Goal: Information Seeking & Learning: Learn about a topic

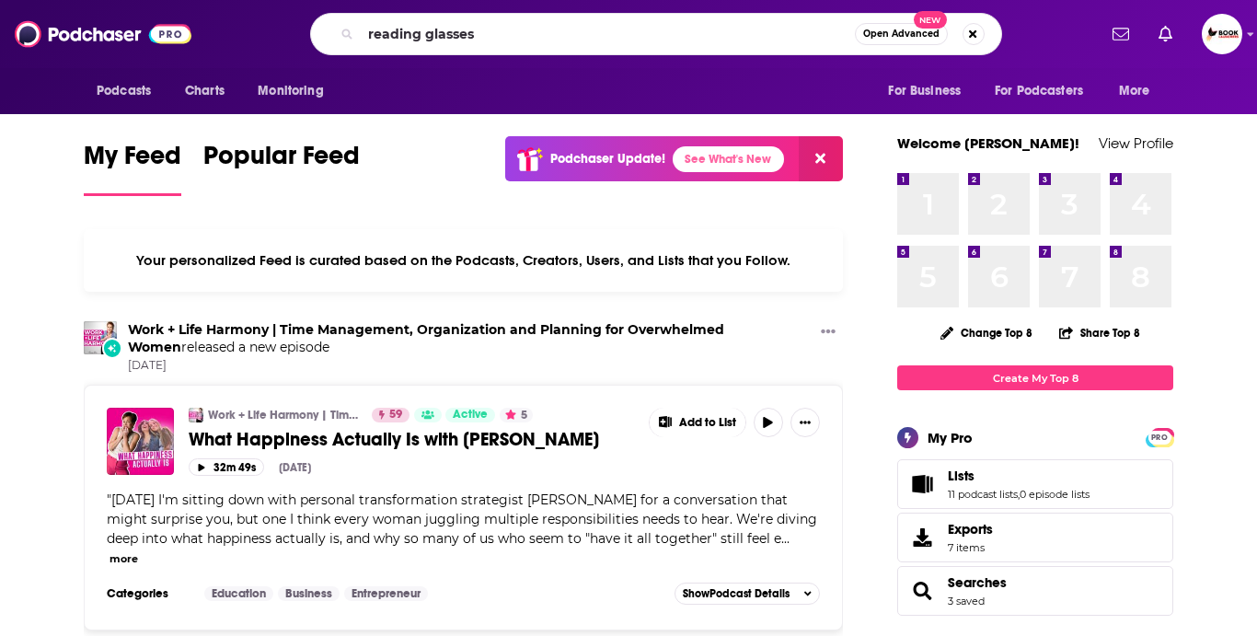
type input "reading glasses"
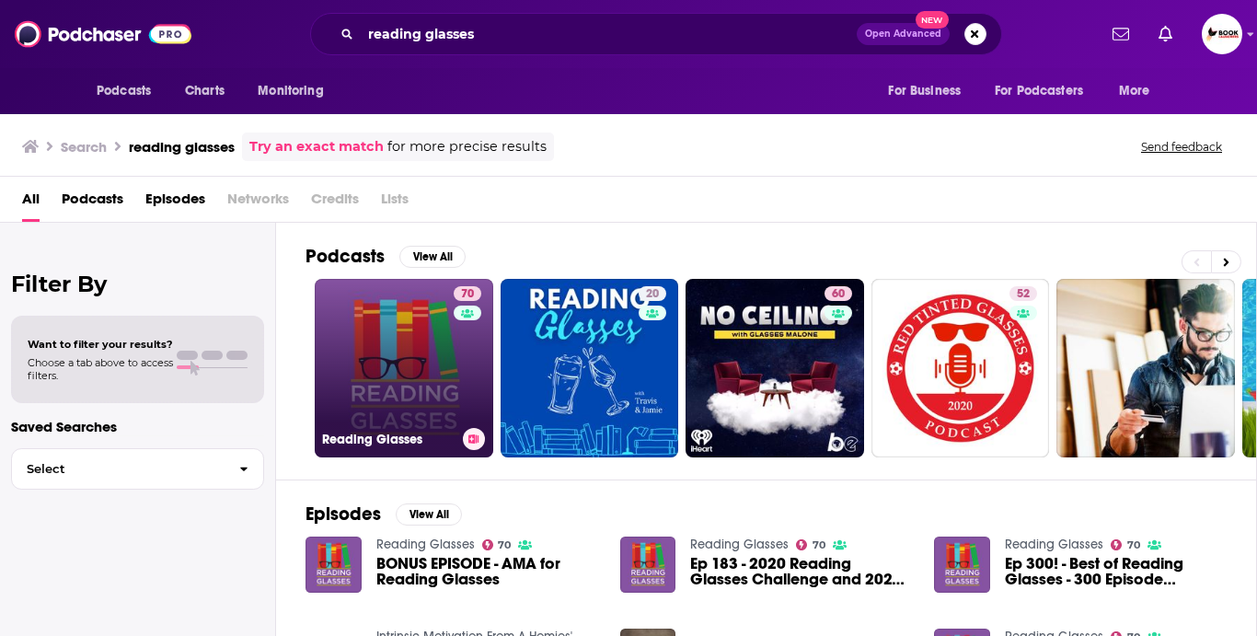
click at [404, 356] on link "70 Reading Glasses" at bounding box center [404, 368] width 178 height 178
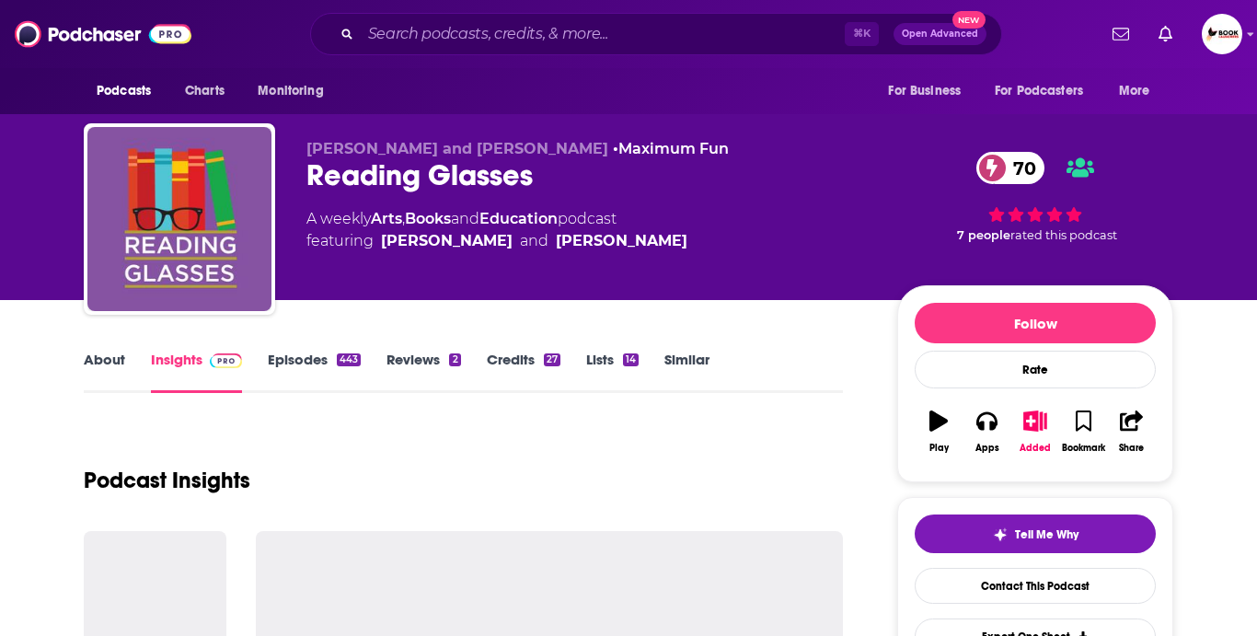
click at [293, 352] on link "Episodes 443" at bounding box center [314, 371] width 93 height 42
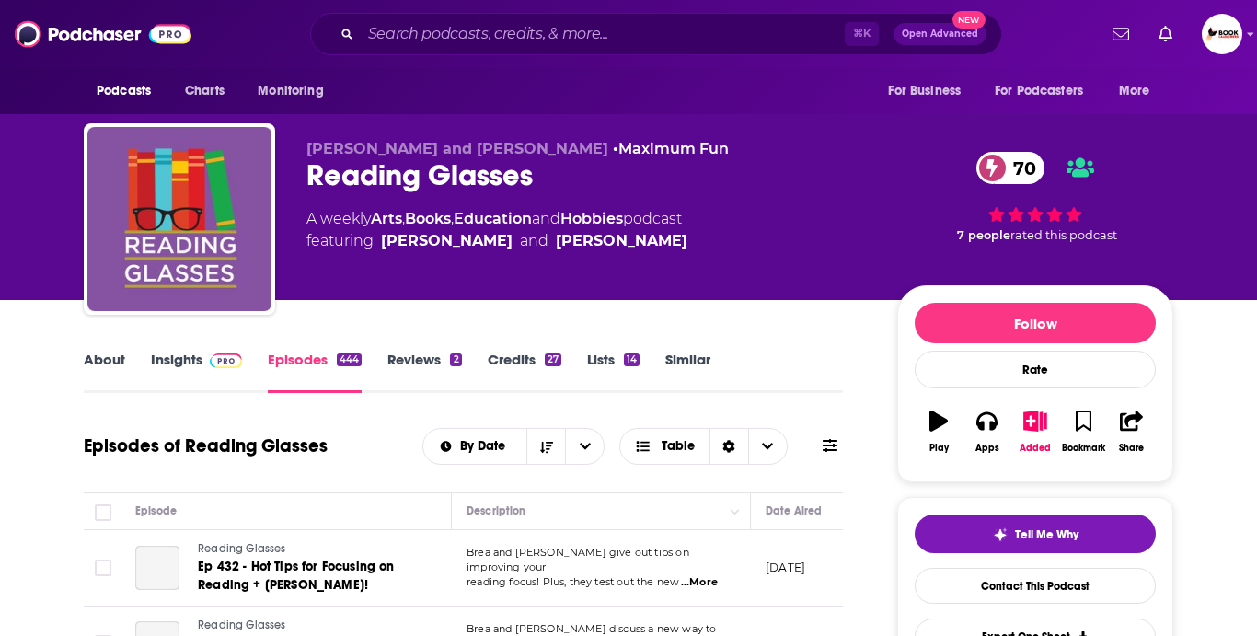
click at [185, 365] on link "Insights" at bounding box center [196, 371] width 91 height 42
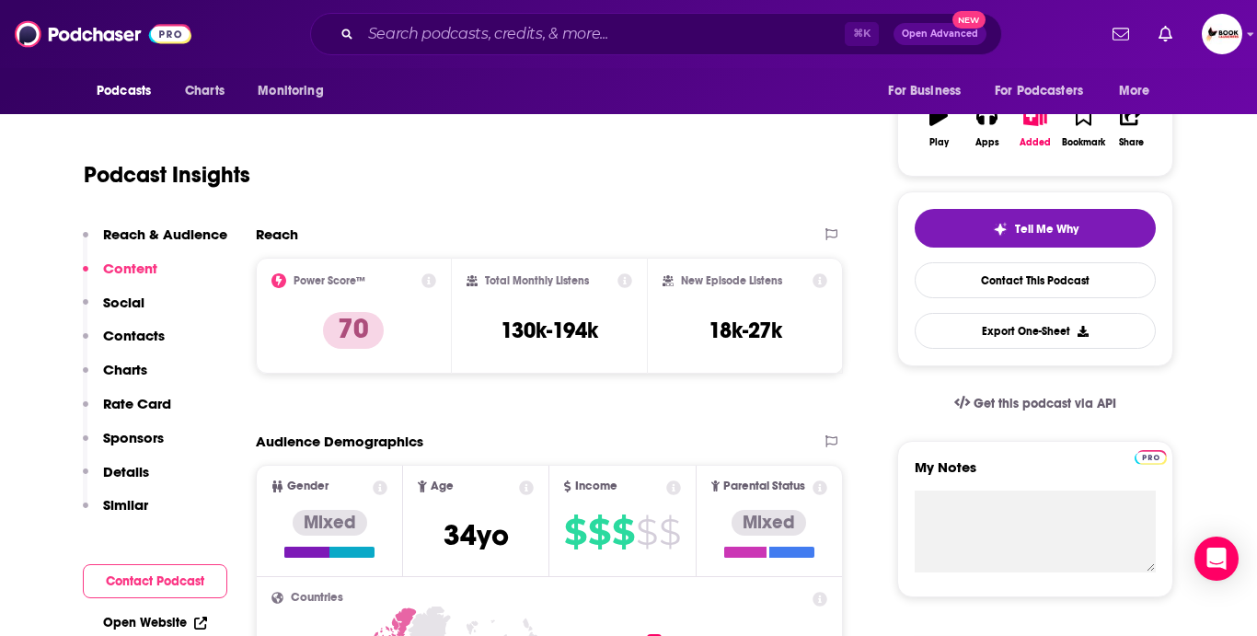
scroll to position [125, 0]
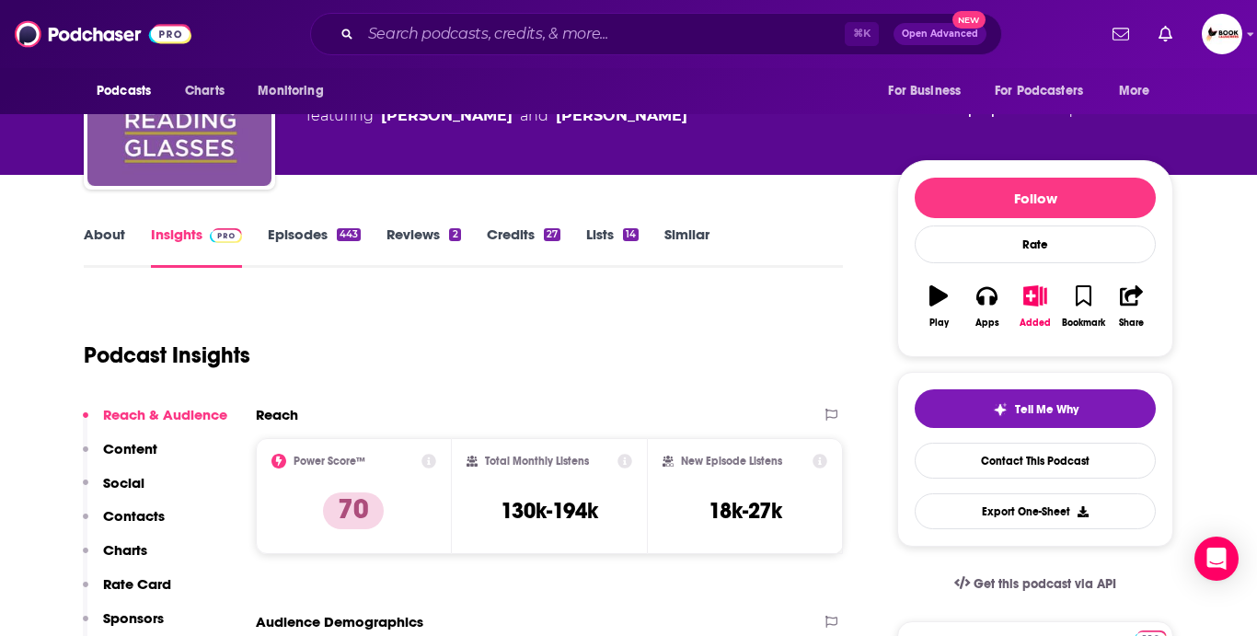
click at [117, 241] on link "About" at bounding box center [104, 246] width 41 height 42
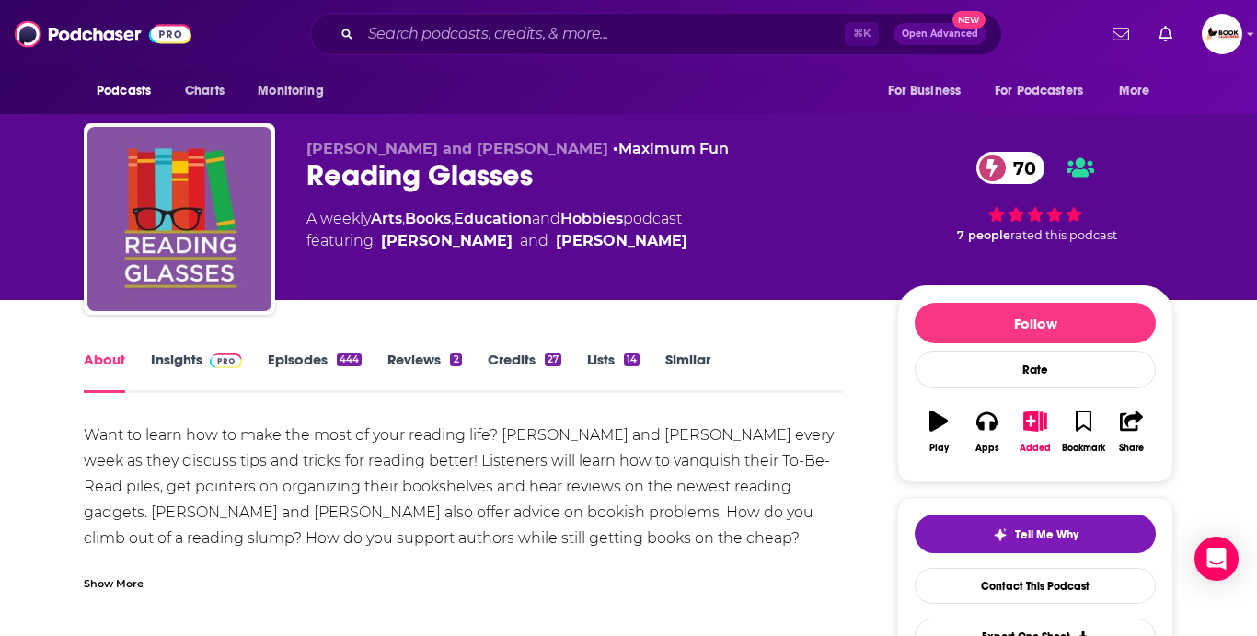
click at [128, 588] on div "Show More" at bounding box center [114, 581] width 60 height 17
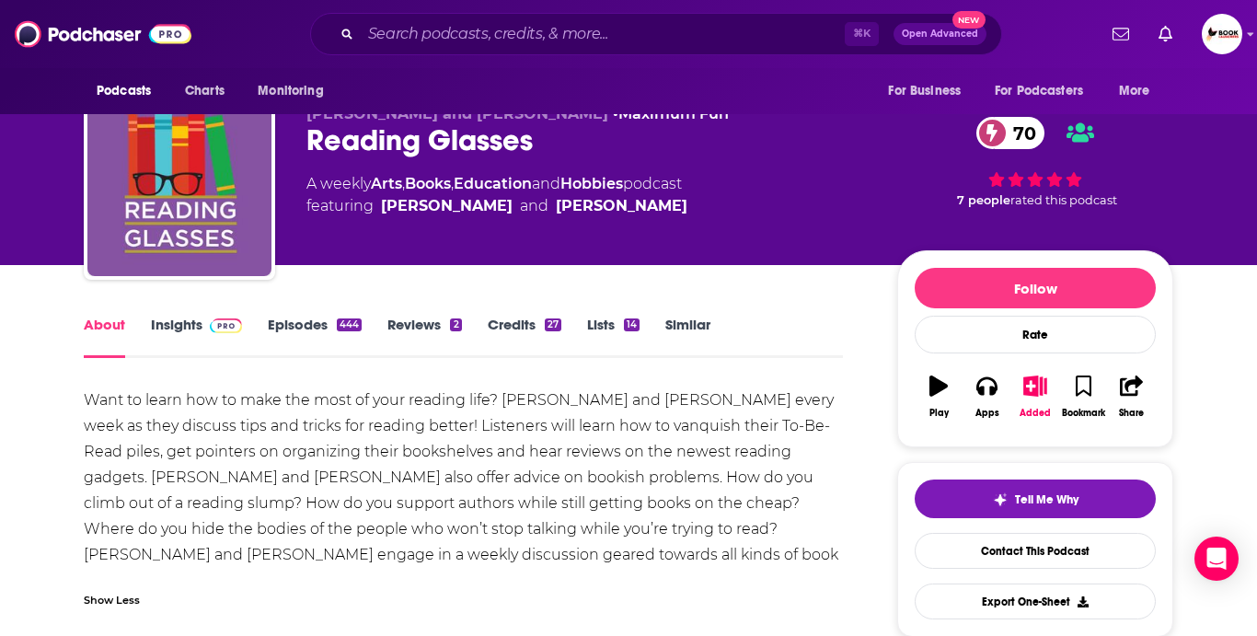
scroll to position [42, 0]
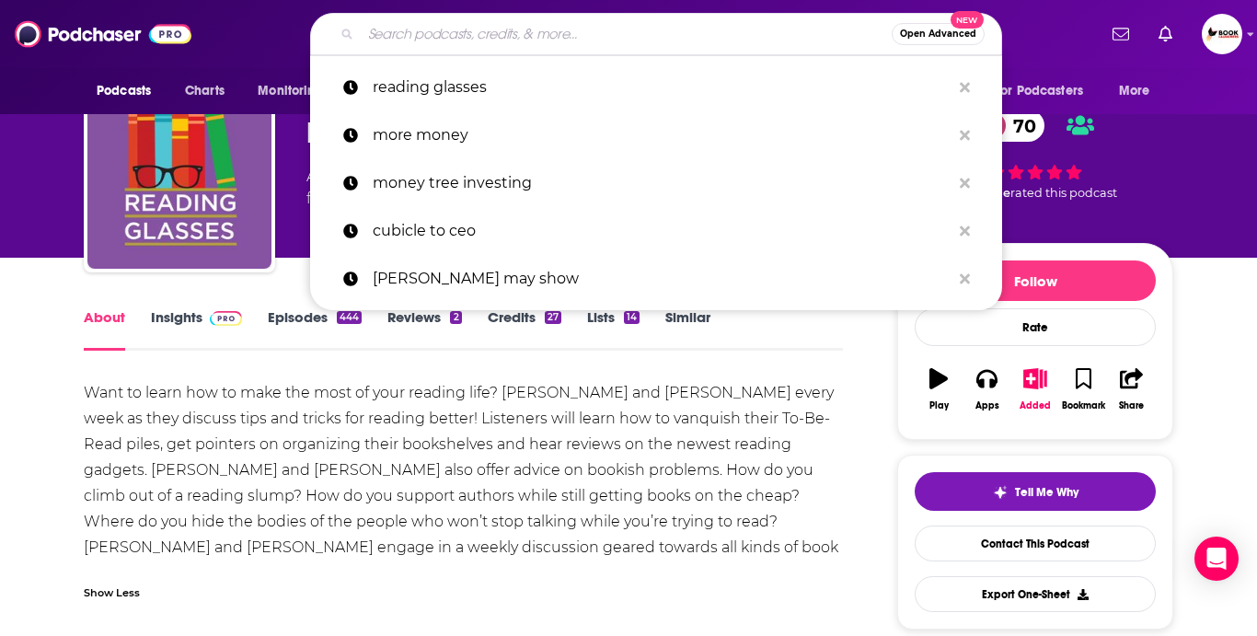
click at [435, 42] on input "Search podcasts, credits, & more..." at bounding box center [626, 33] width 531 height 29
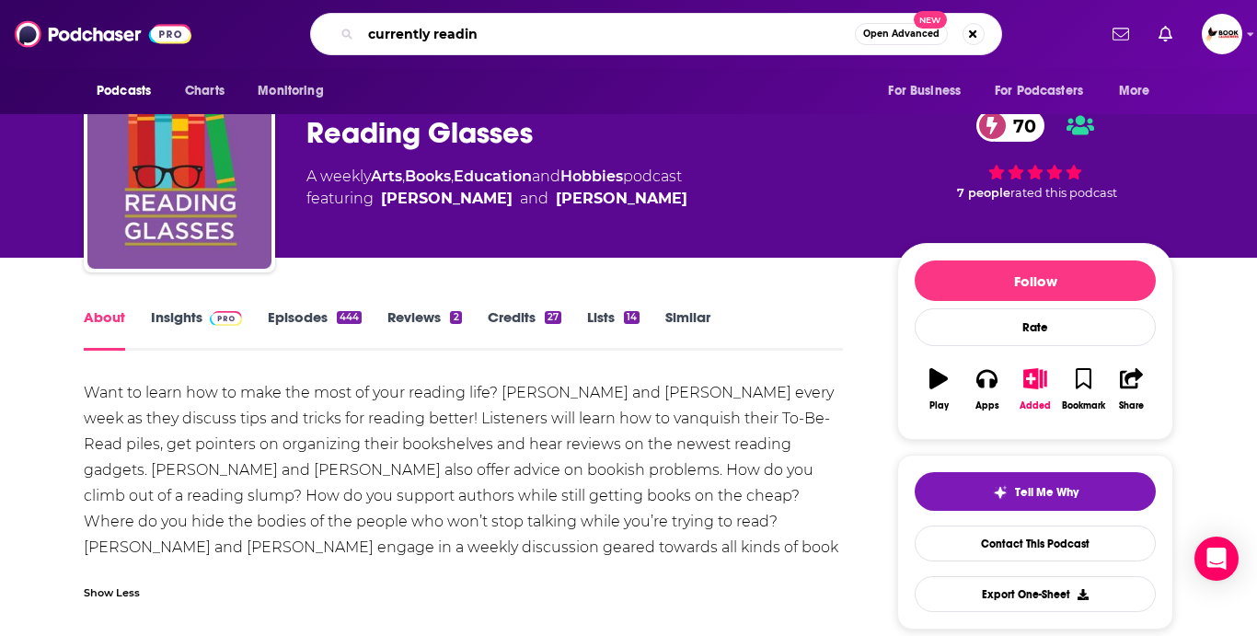
type input "currently reading"
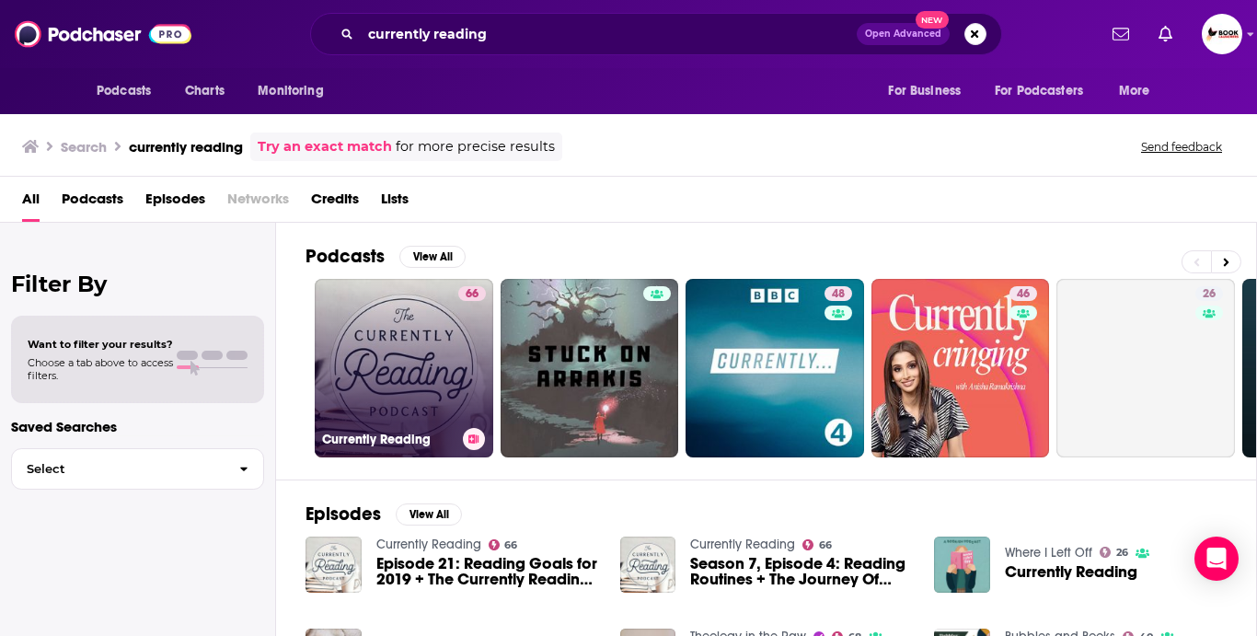
click at [391, 327] on link "66 Currently Reading" at bounding box center [404, 368] width 178 height 178
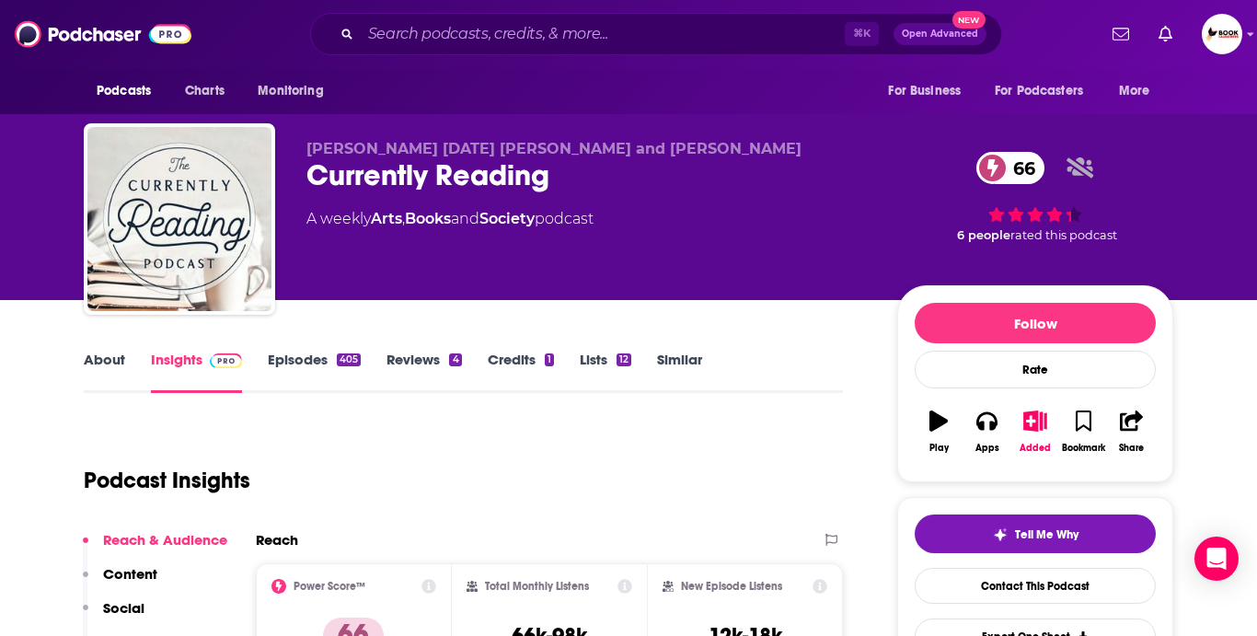
click at [100, 356] on link "About" at bounding box center [104, 371] width 41 height 42
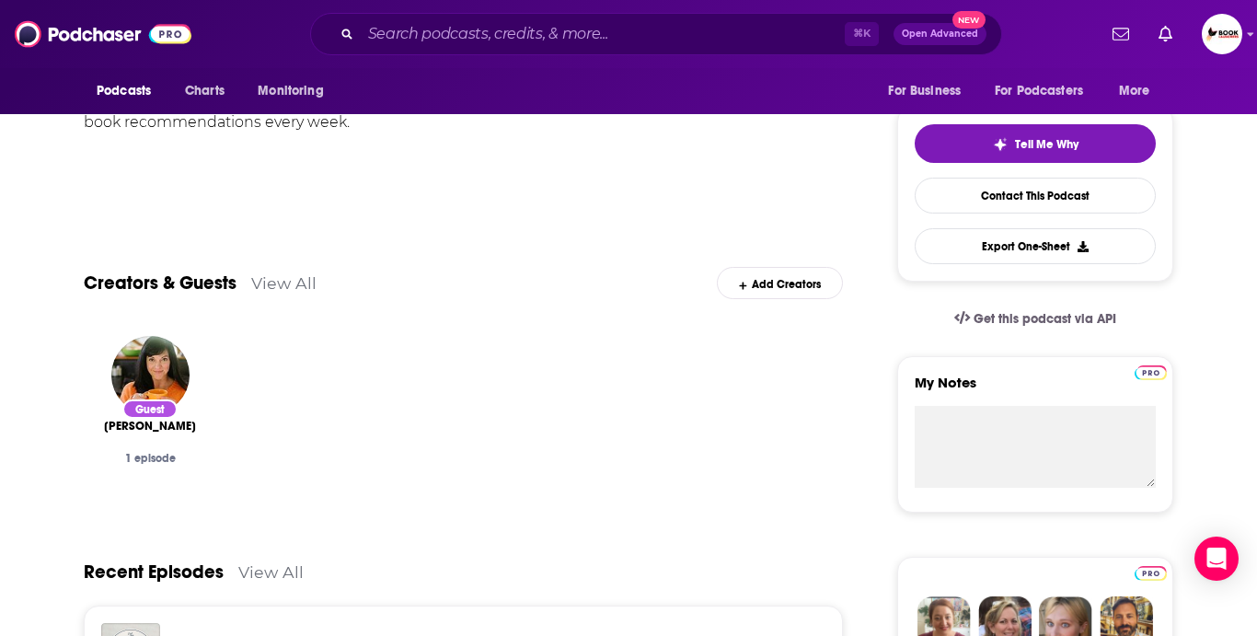
scroll to position [63, 0]
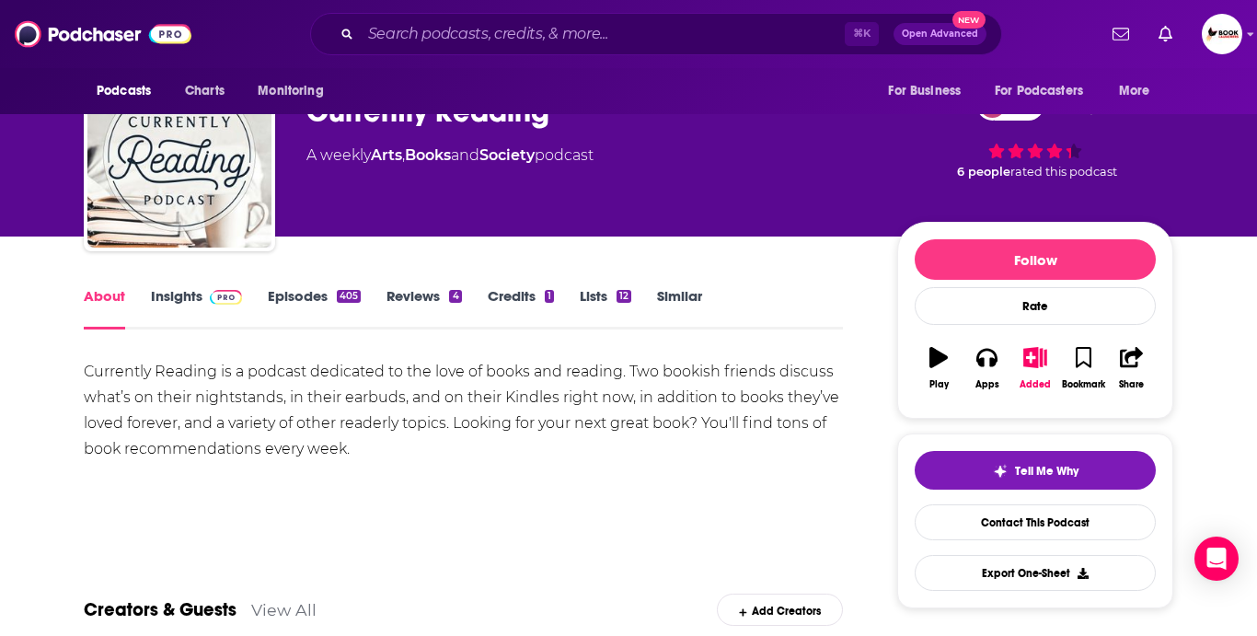
click at [182, 296] on link "Insights" at bounding box center [196, 308] width 91 height 42
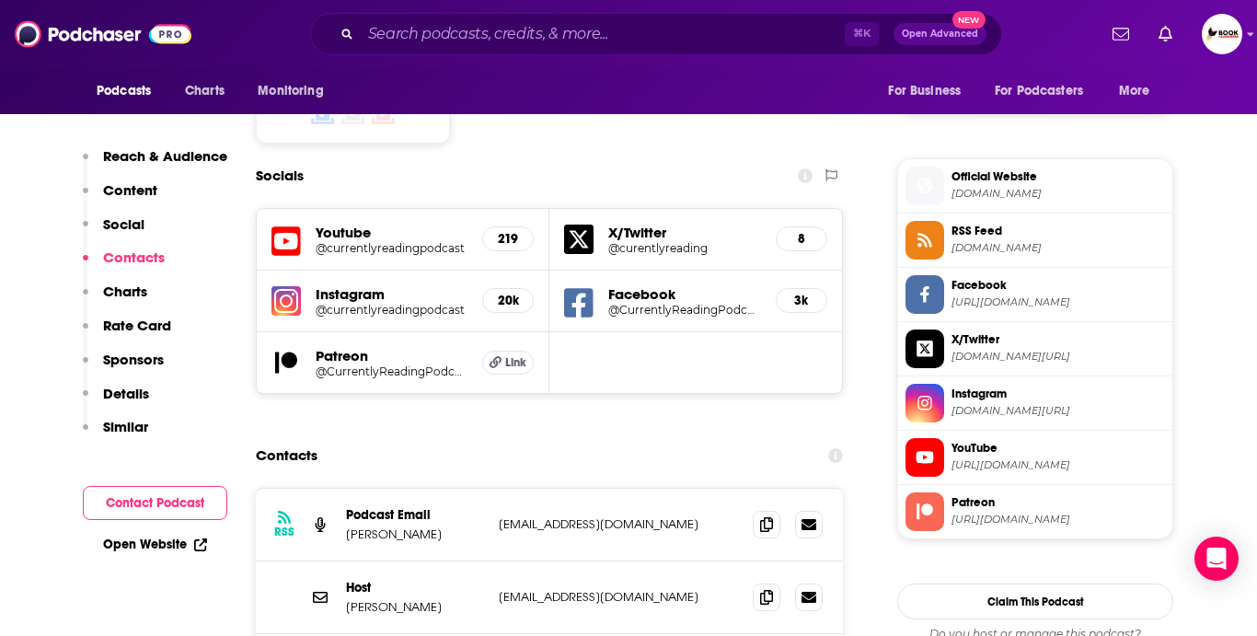
scroll to position [1575, 0]
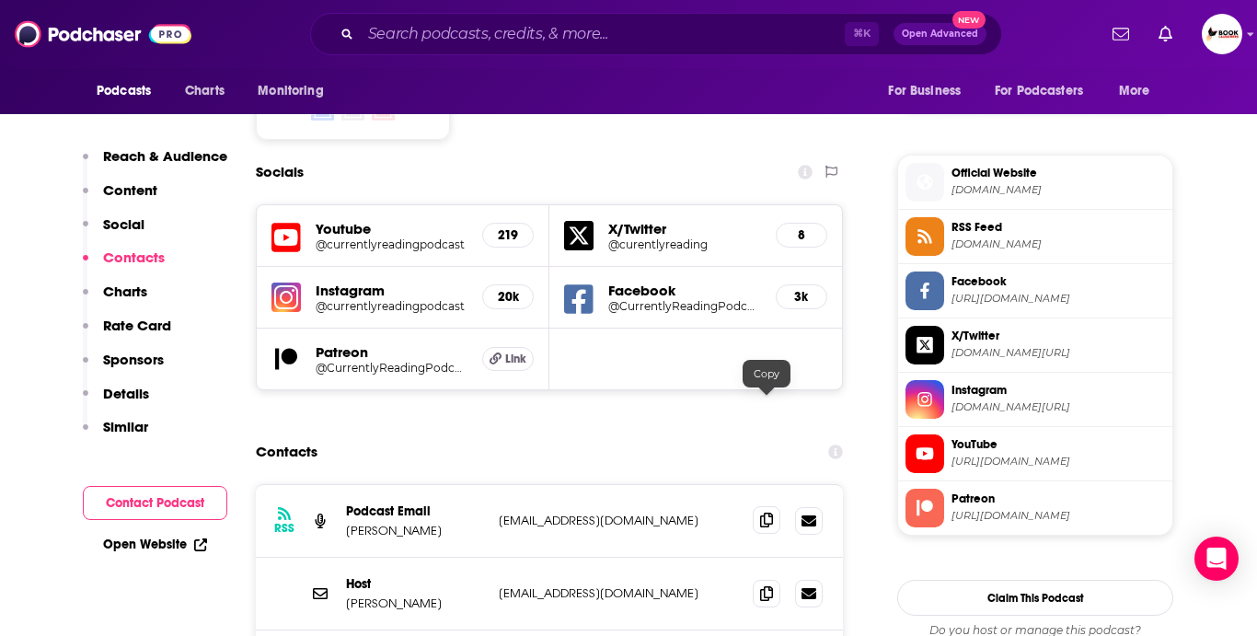
click at [764, 506] on span at bounding box center [767, 520] width 28 height 28
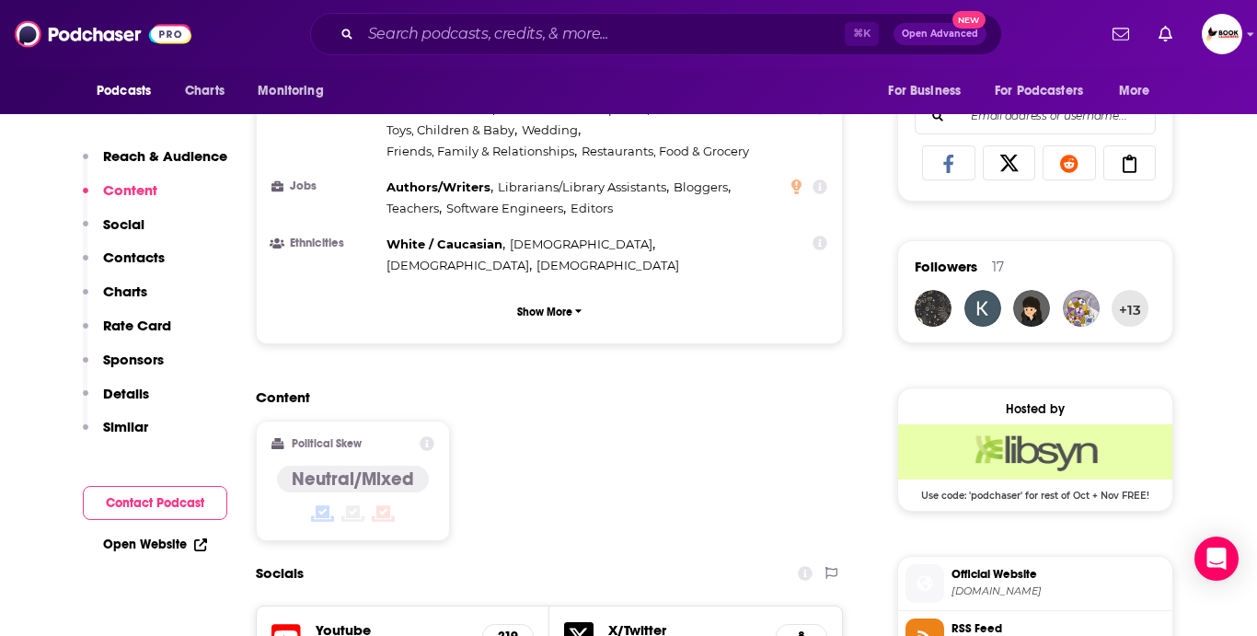
scroll to position [0, 0]
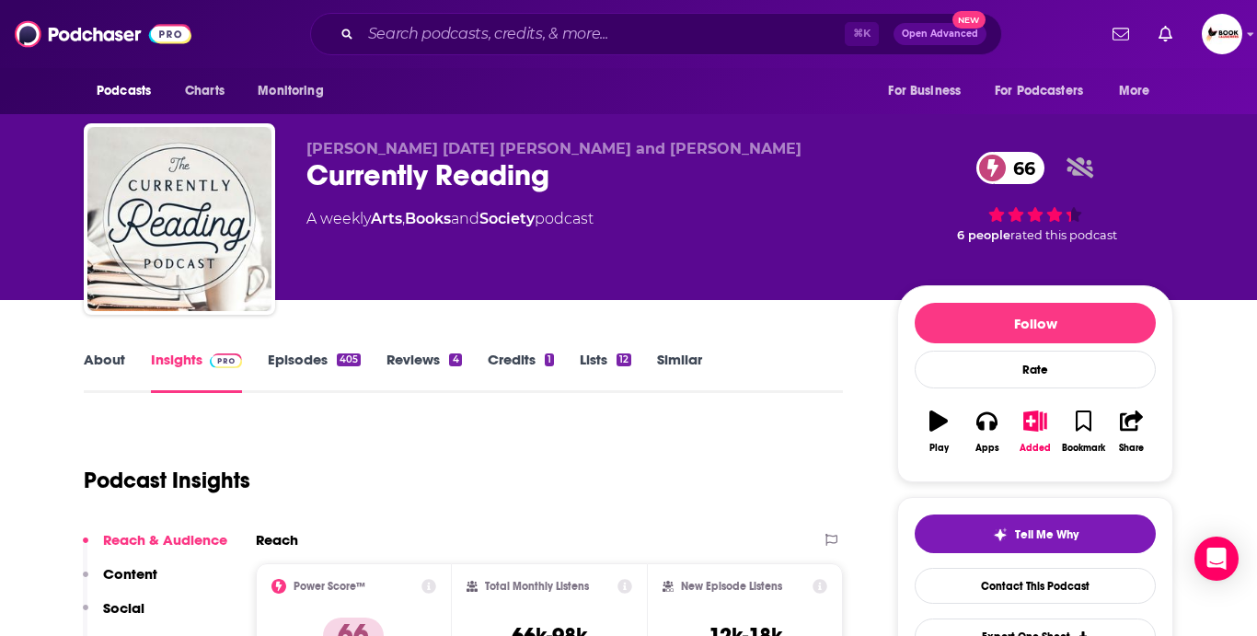
click at [112, 361] on link "About" at bounding box center [104, 371] width 41 height 42
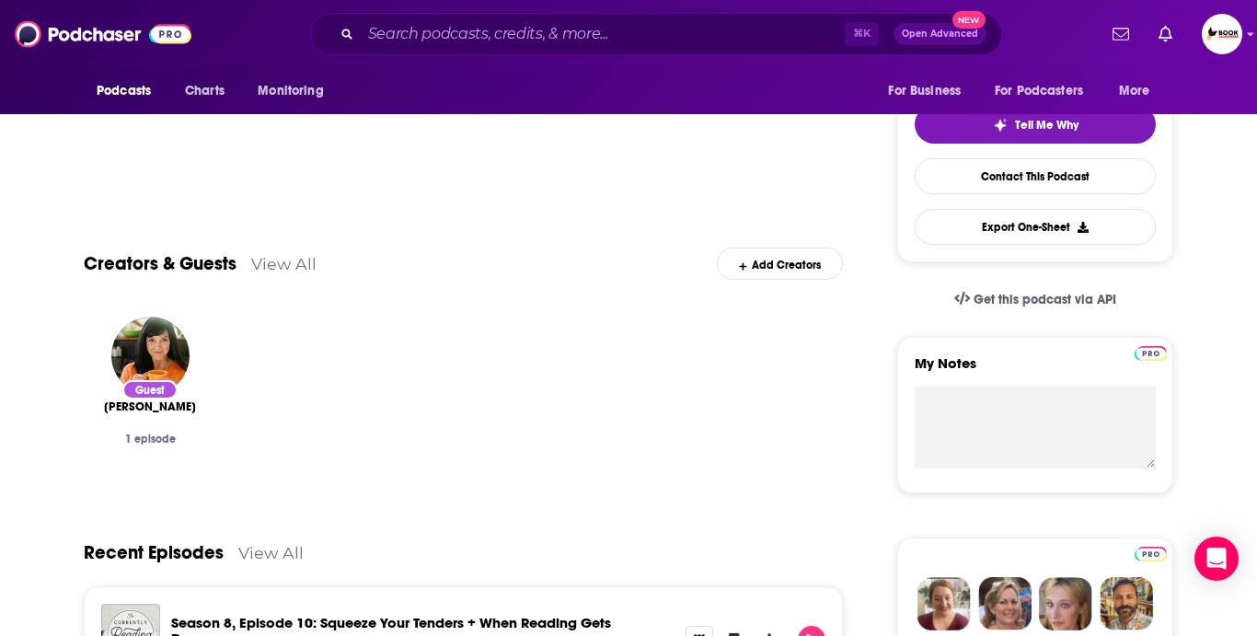
scroll to position [813, 0]
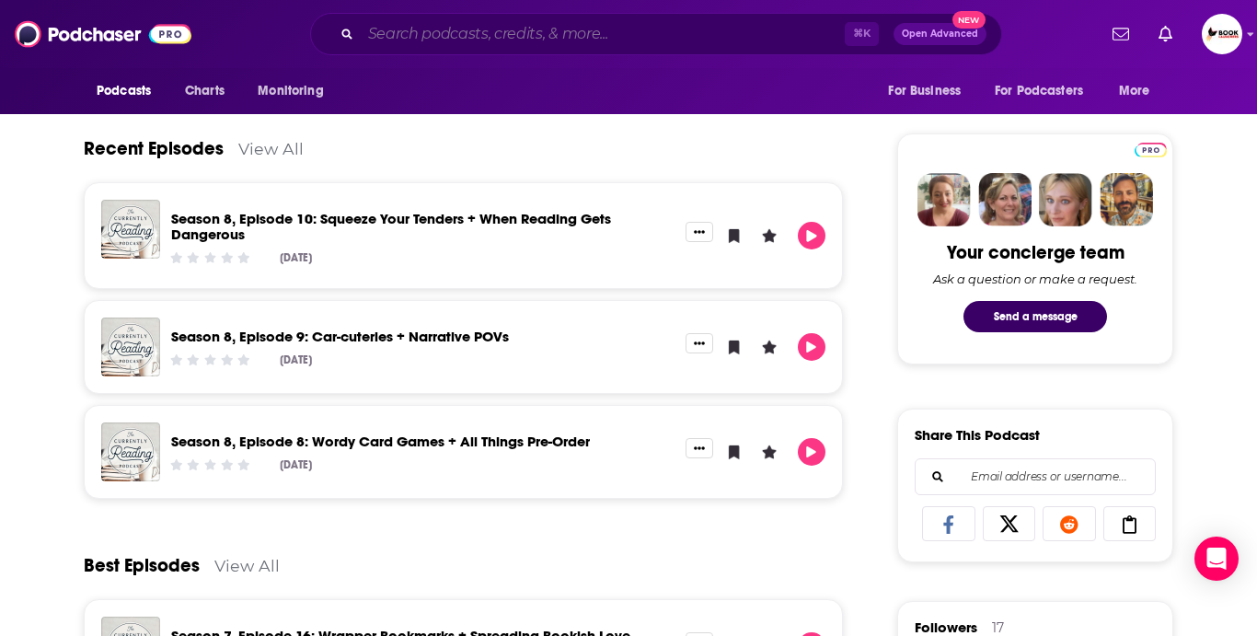
click at [479, 36] on input "Search podcasts, credits, & more..." at bounding box center [603, 33] width 484 height 29
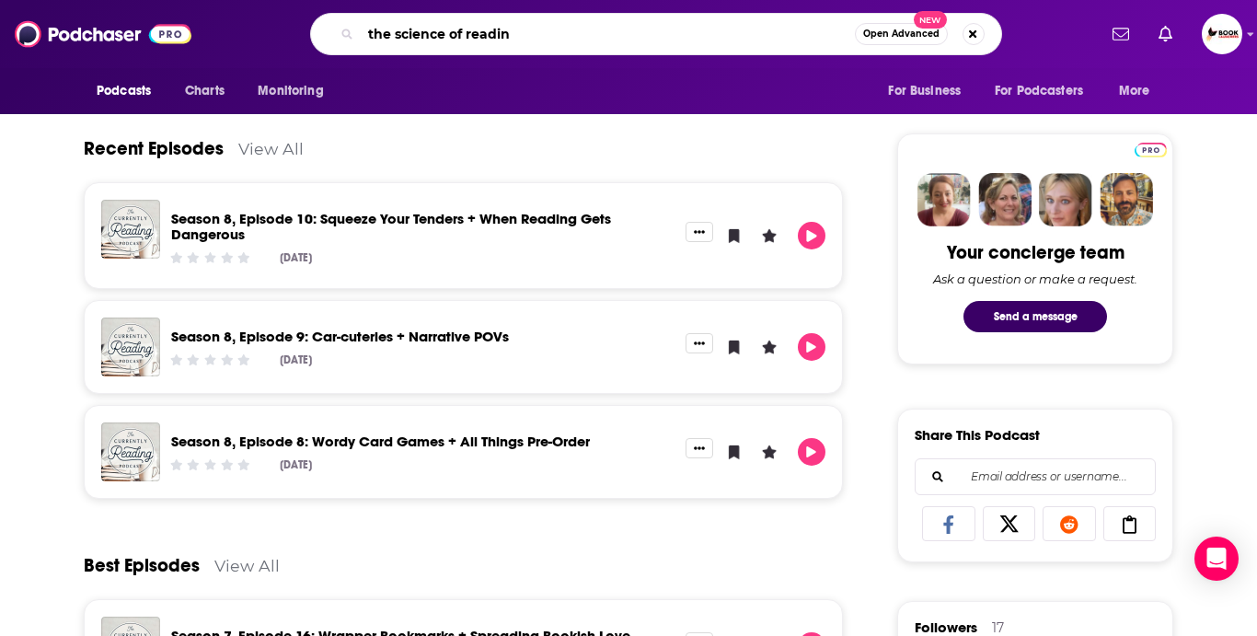
type input "the science of reading"
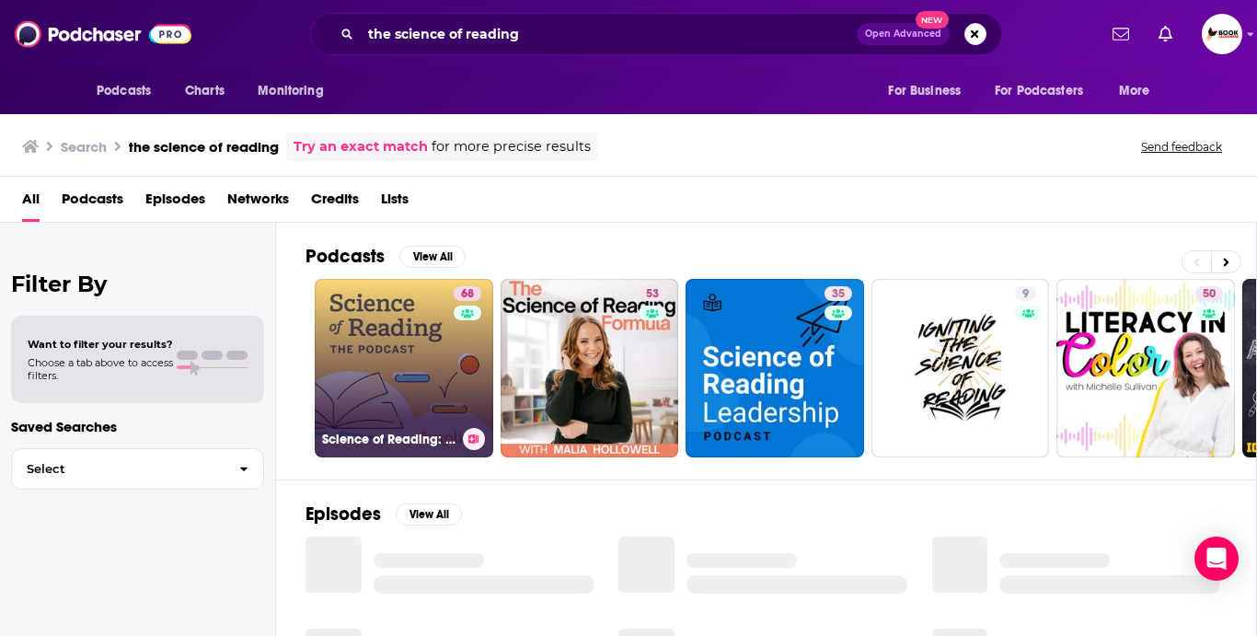
click at [395, 352] on link "68 Science of Reading: The Podcast" at bounding box center [404, 368] width 178 height 178
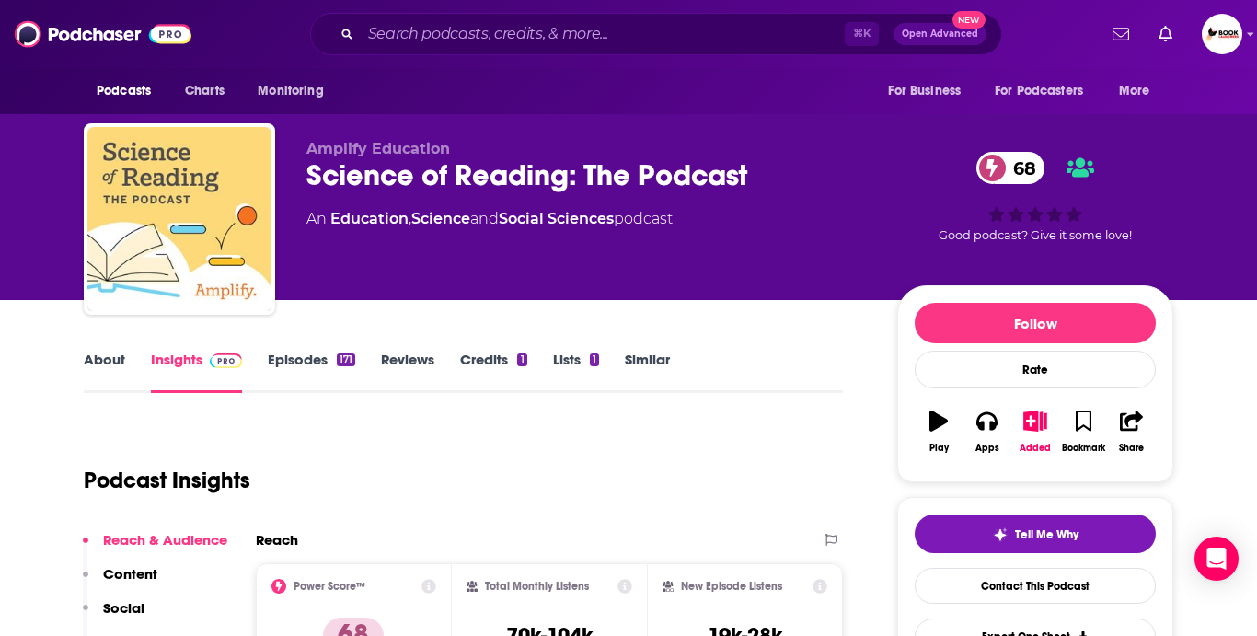
click at [99, 363] on link "About" at bounding box center [104, 371] width 41 height 42
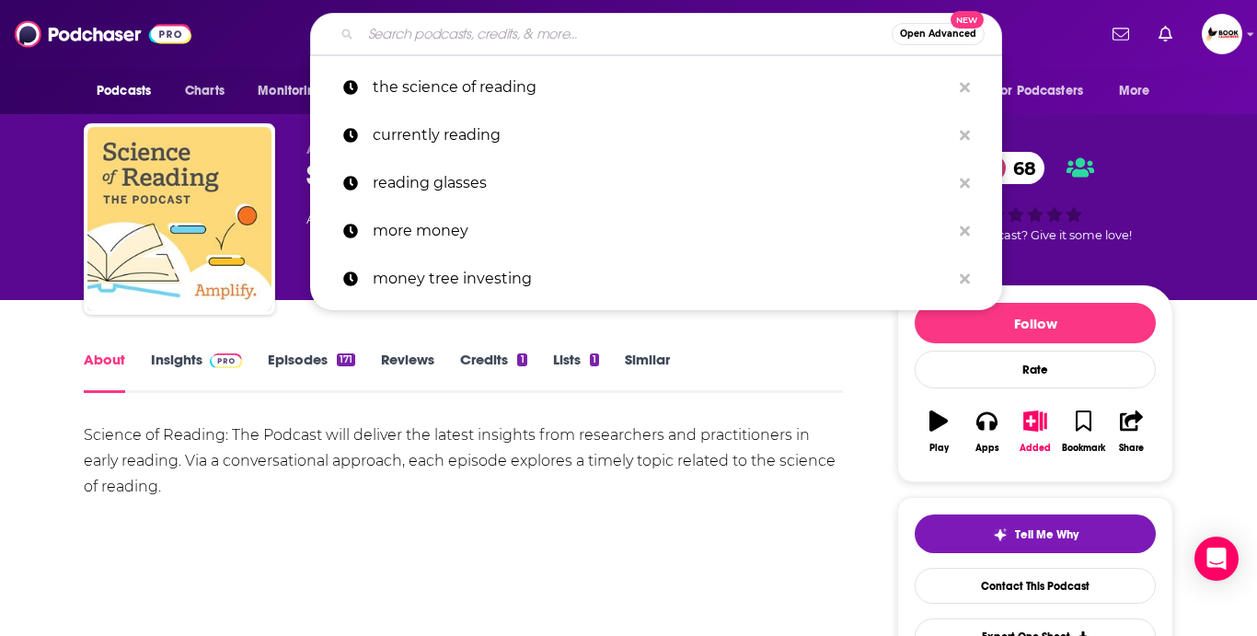
click at [403, 36] on input "Search podcasts, credits, & more..." at bounding box center [626, 33] width 531 height 29
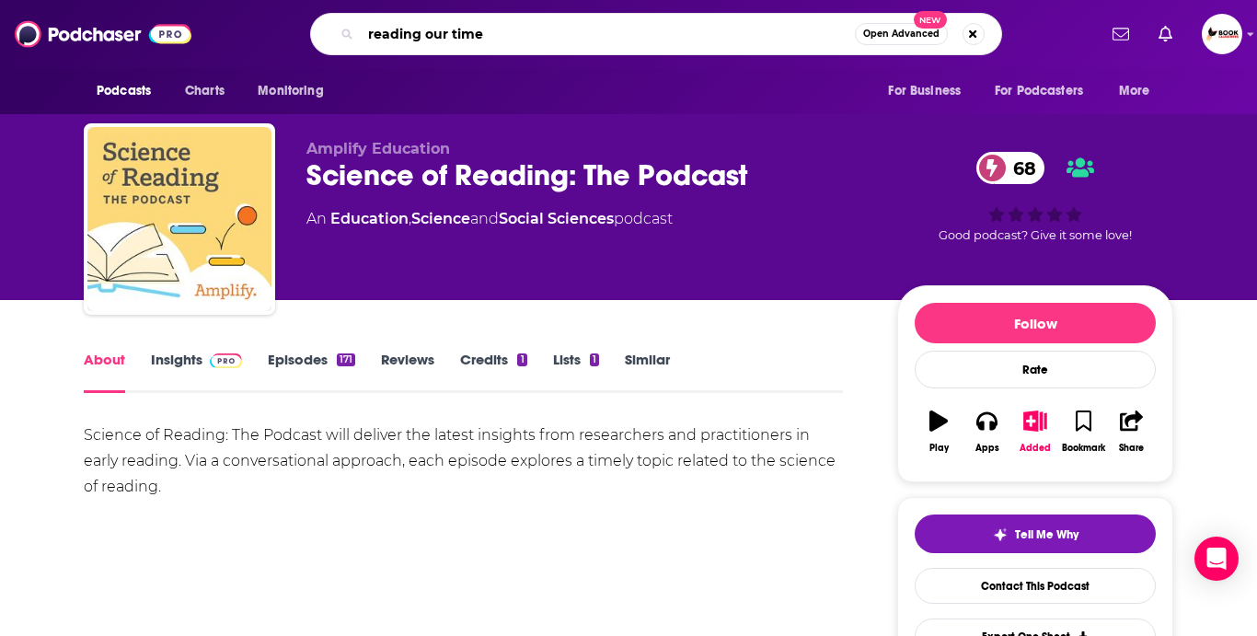
type input "reading our times"
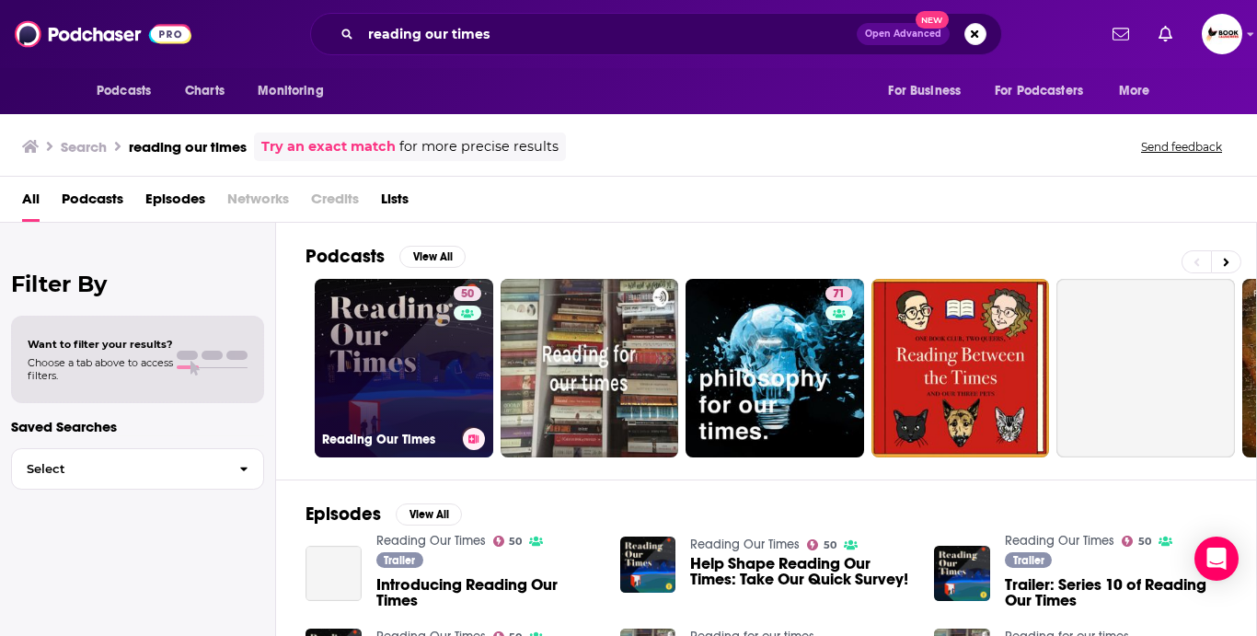
click at [367, 350] on link "50 Reading Our Times" at bounding box center [404, 368] width 178 height 178
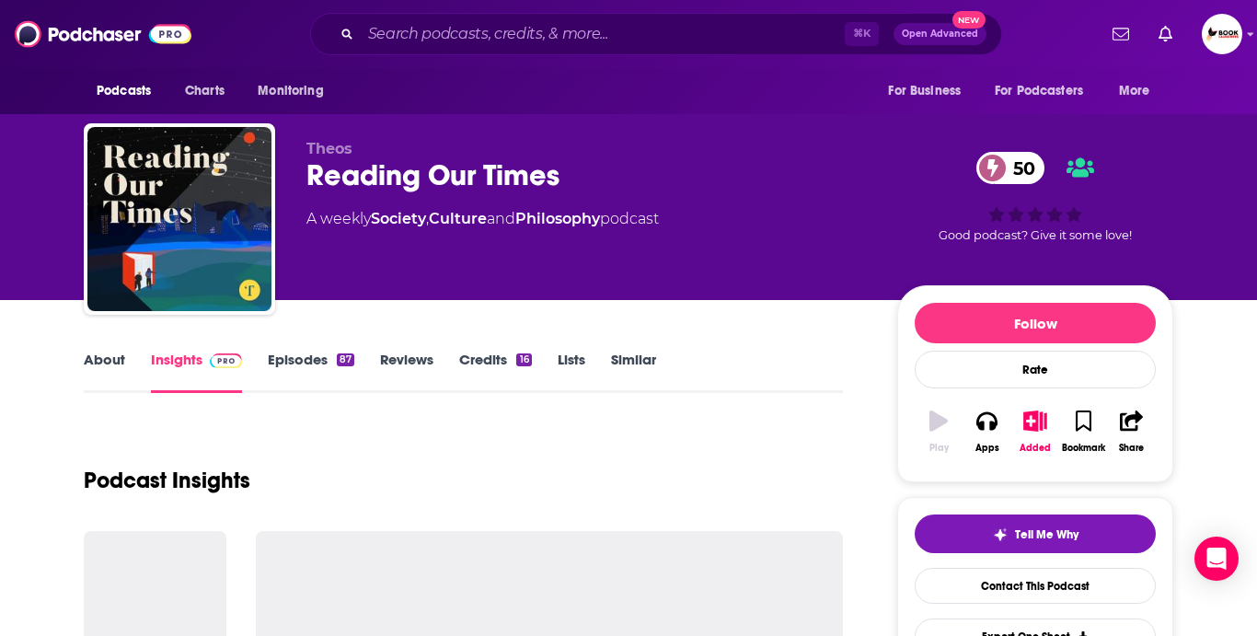
click at [112, 370] on link "About" at bounding box center [104, 371] width 41 height 42
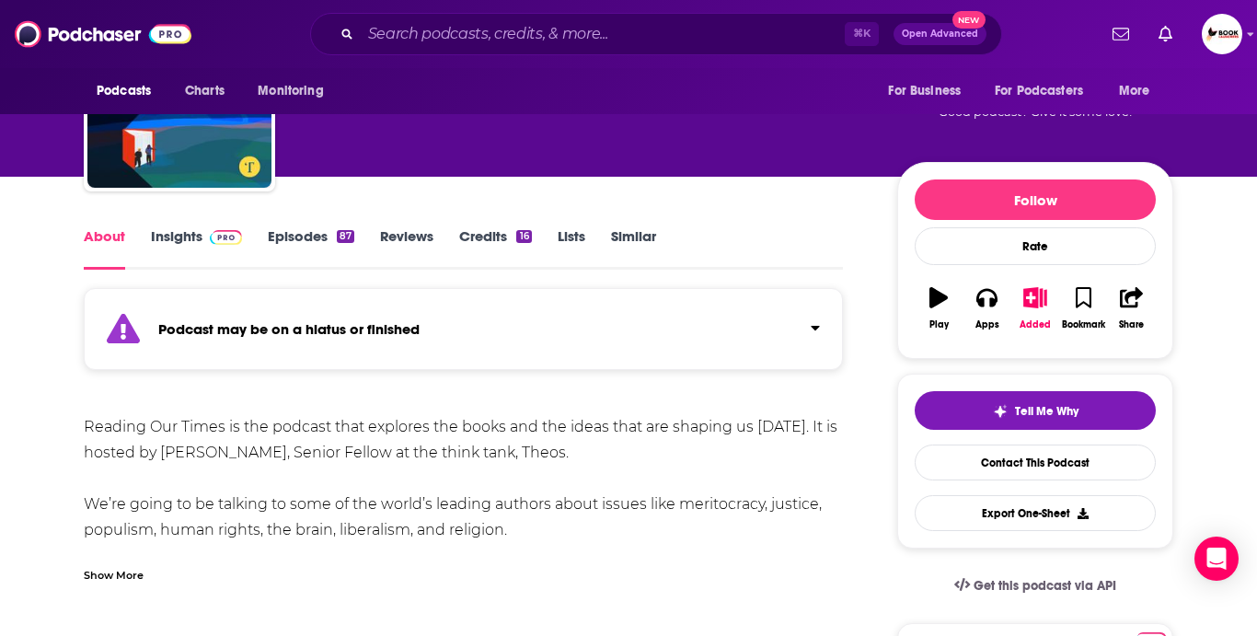
scroll to position [122, 0]
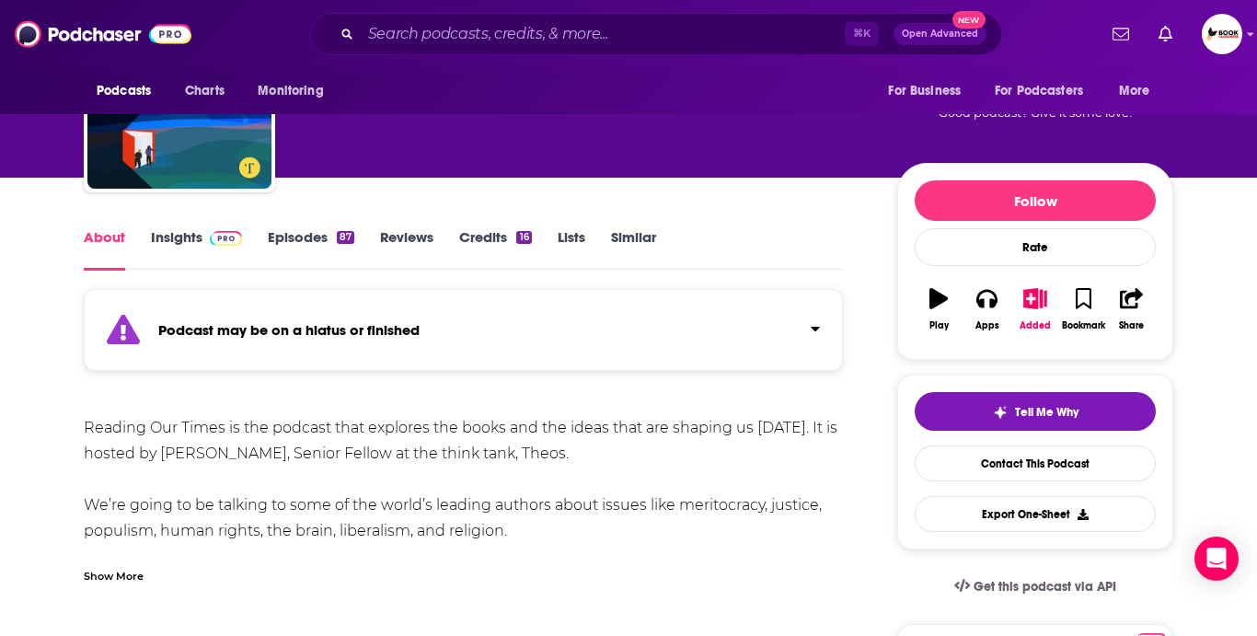
click at [194, 230] on link "Insights" at bounding box center [196, 249] width 91 height 42
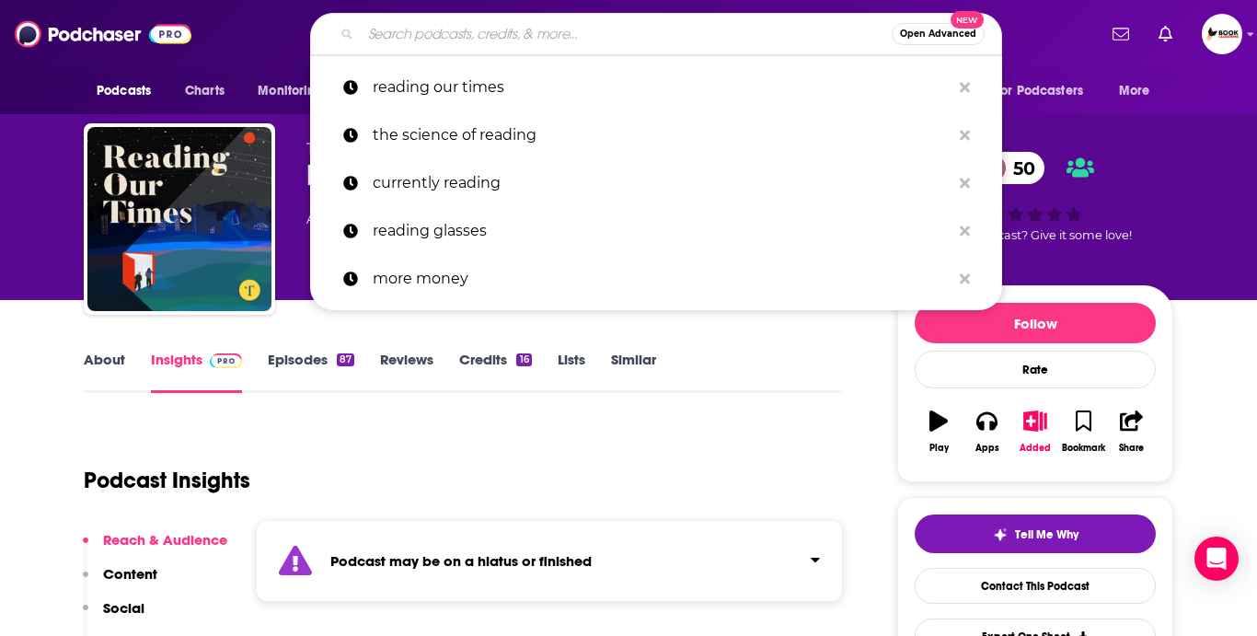
click at [469, 23] on input "Search podcasts, credits, & more..." at bounding box center [626, 33] width 531 height 29
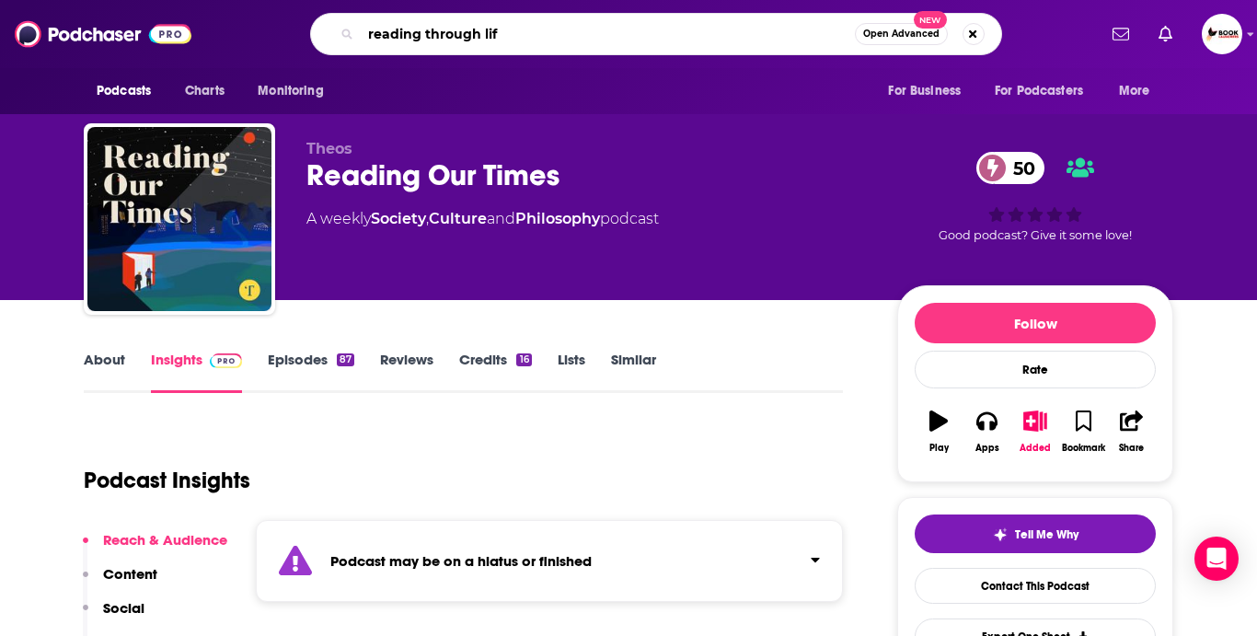
type input "reading through life"
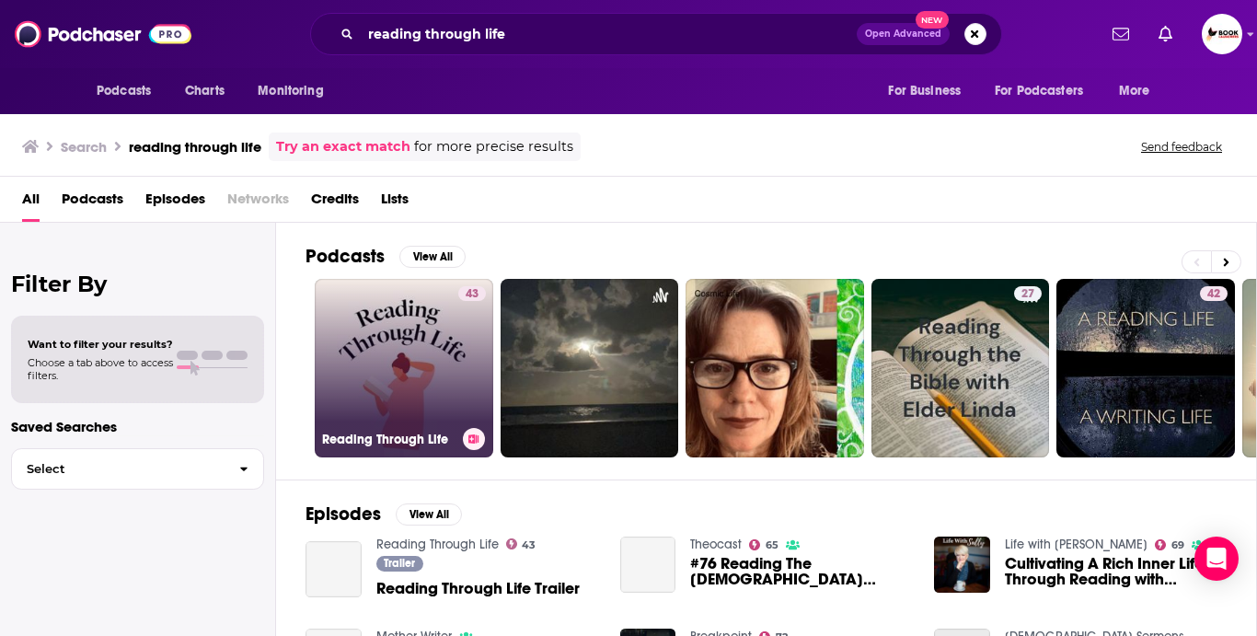
click at [350, 396] on link "43 Reading Through Life" at bounding box center [404, 368] width 178 height 178
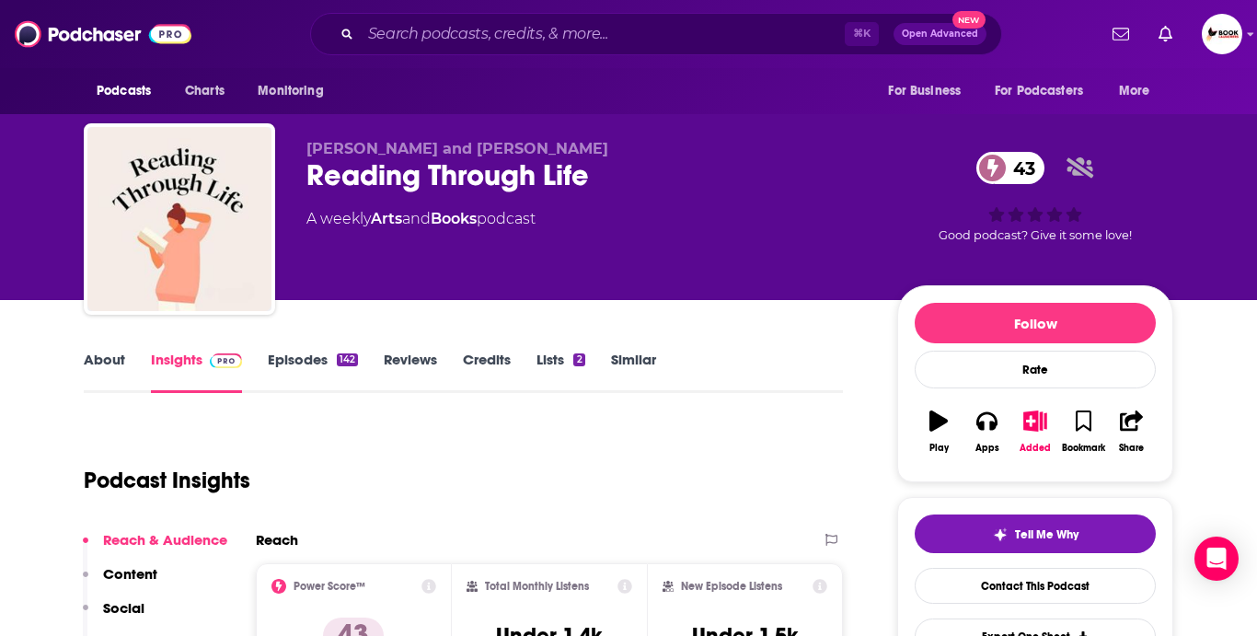
click at [101, 354] on link "About" at bounding box center [104, 371] width 41 height 42
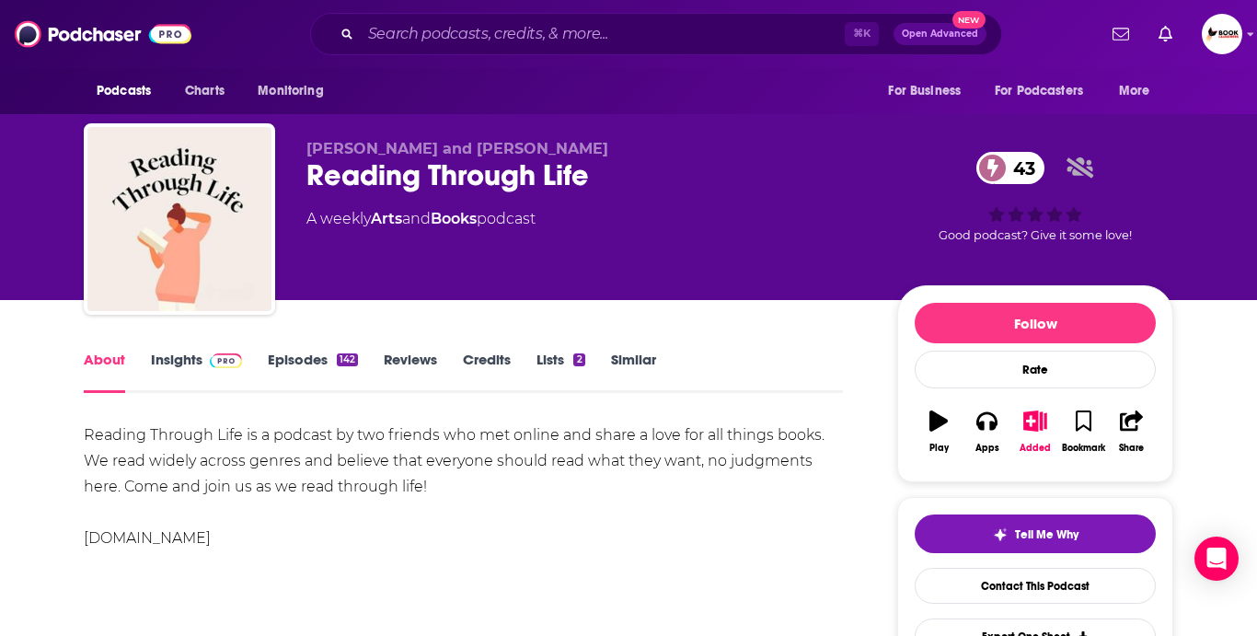
click at [172, 355] on link "Insights" at bounding box center [196, 371] width 91 height 42
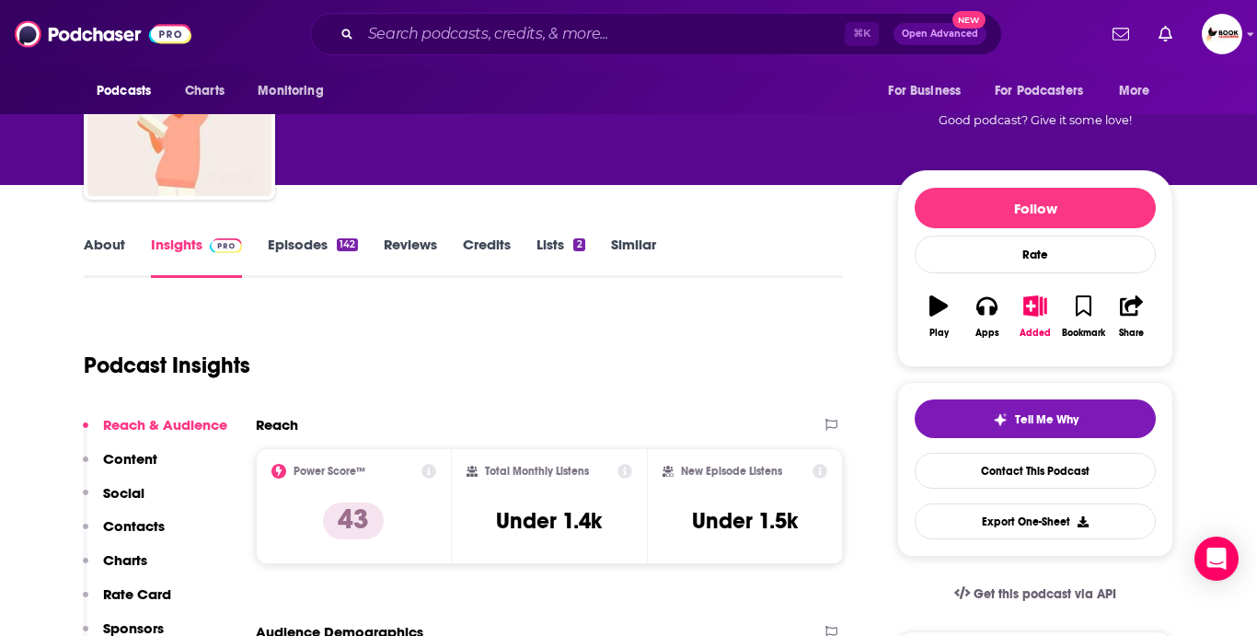
scroll to position [157, 0]
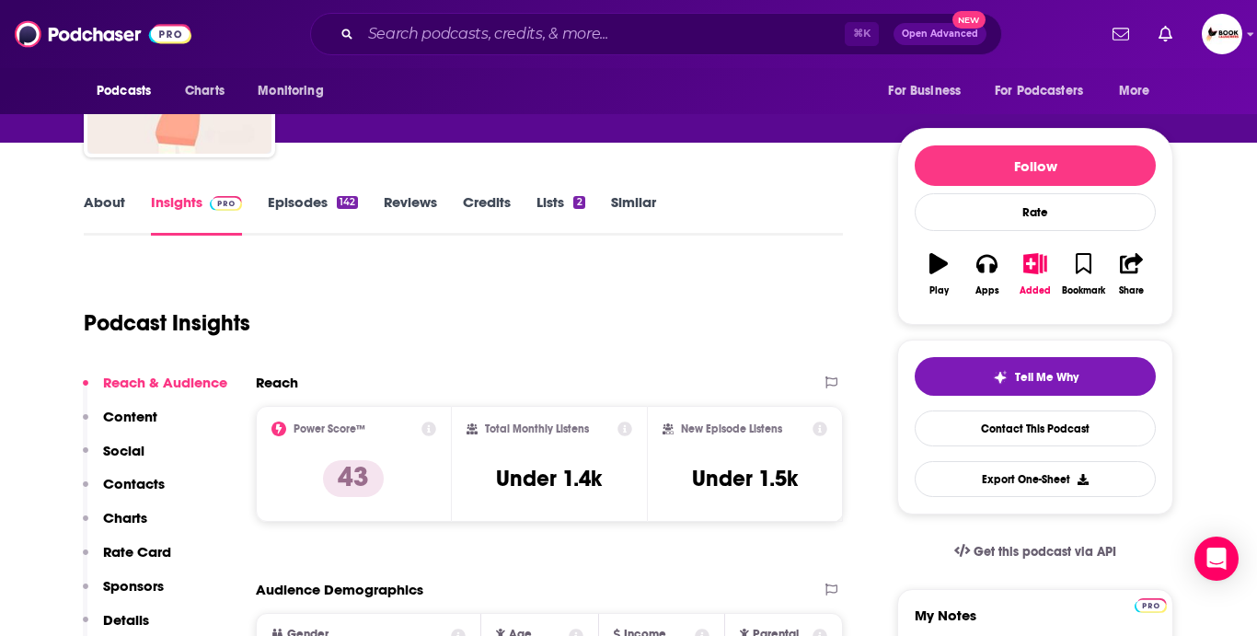
click at [105, 210] on link "About" at bounding box center [104, 214] width 41 height 42
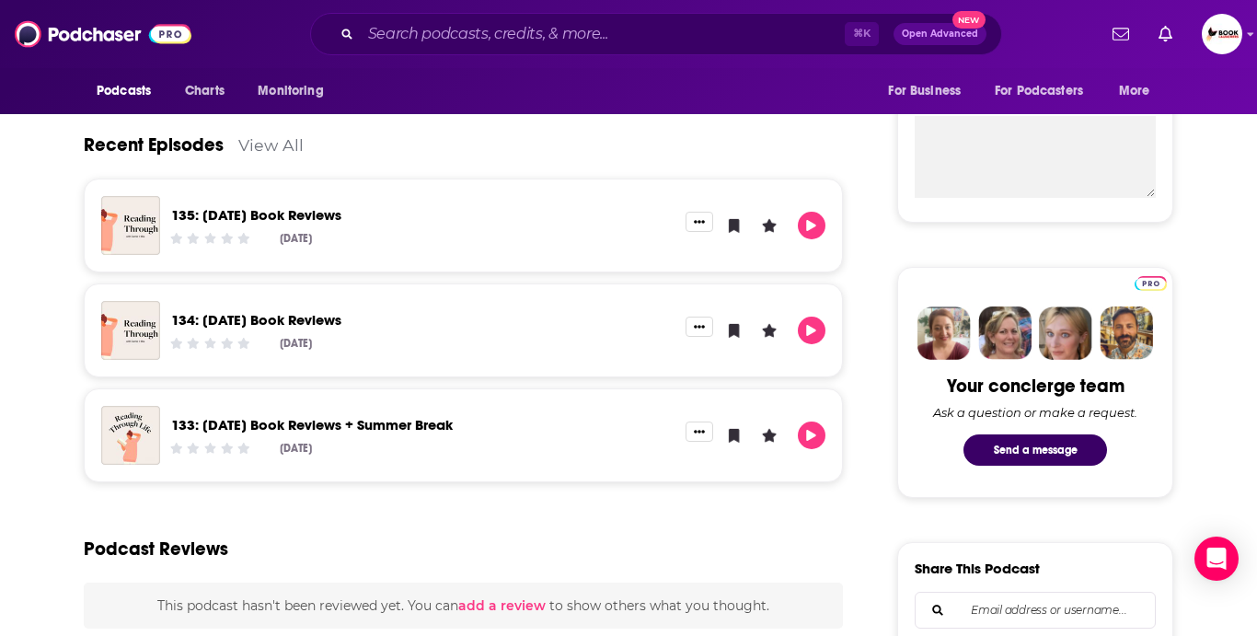
scroll to position [670, 0]
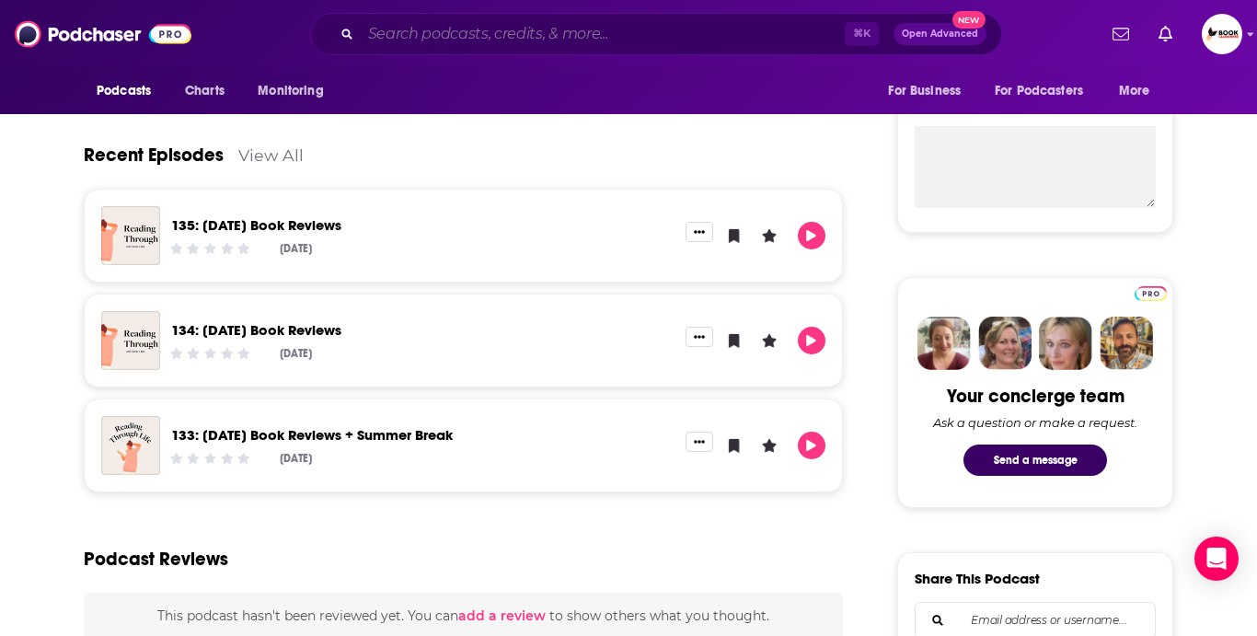
click at [528, 23] on input "Search podcasts, credits, & more..." at bounding box center [603, 33] width 484 height 29
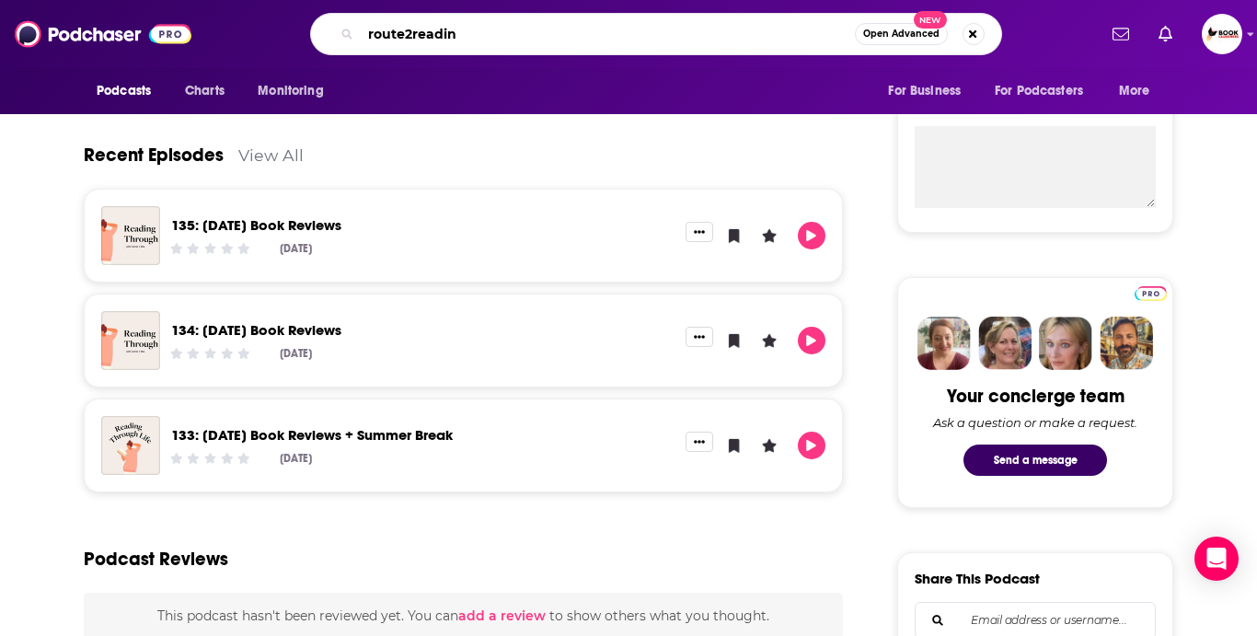
type input "route2reading"
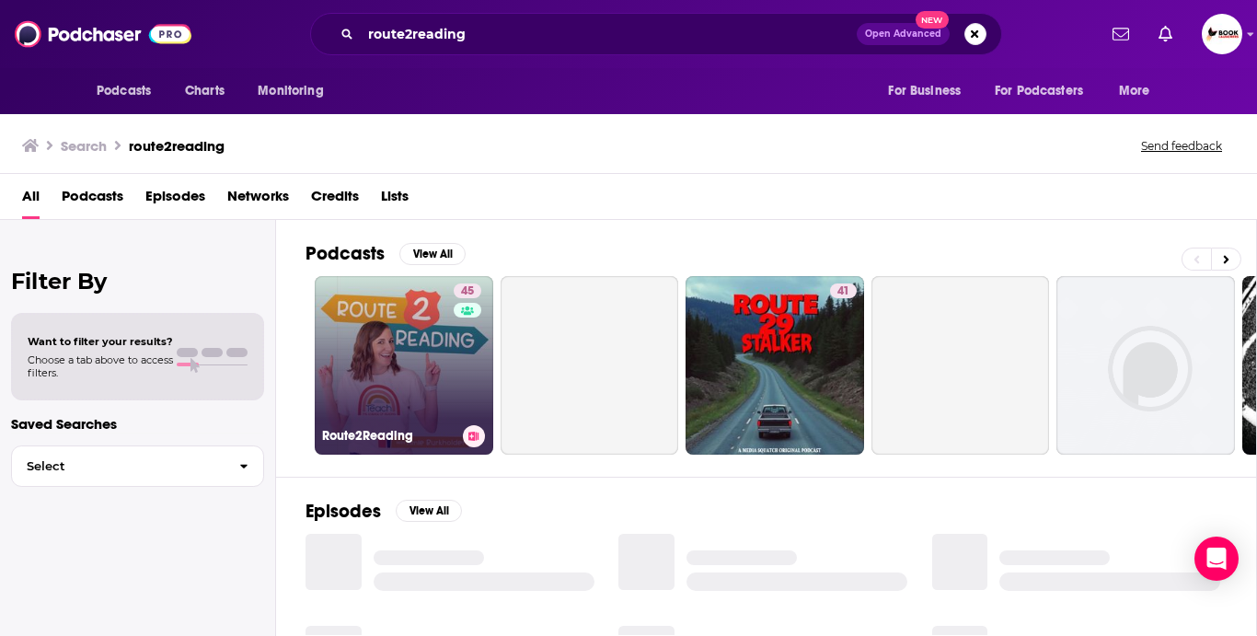
click at [436, 355] on link "45 Route2Reading" at bounding box center [404, 365] width 178 height 178
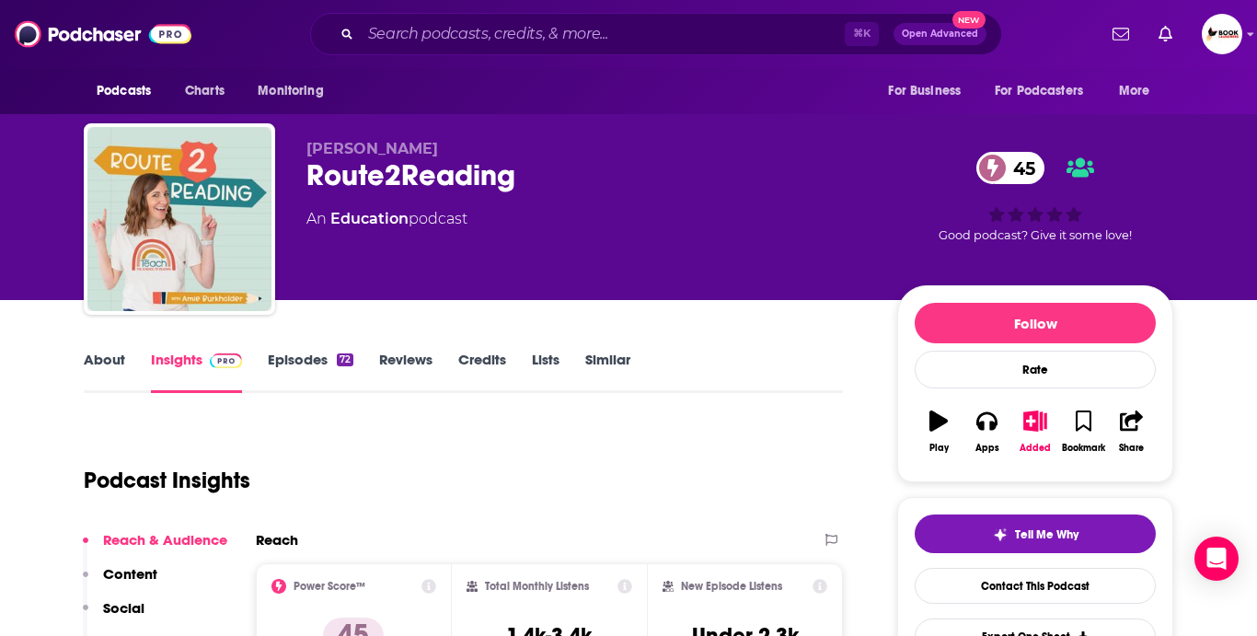
click at [103, 366] on link "About" at bounding box center [104, 371] width 41 height 42
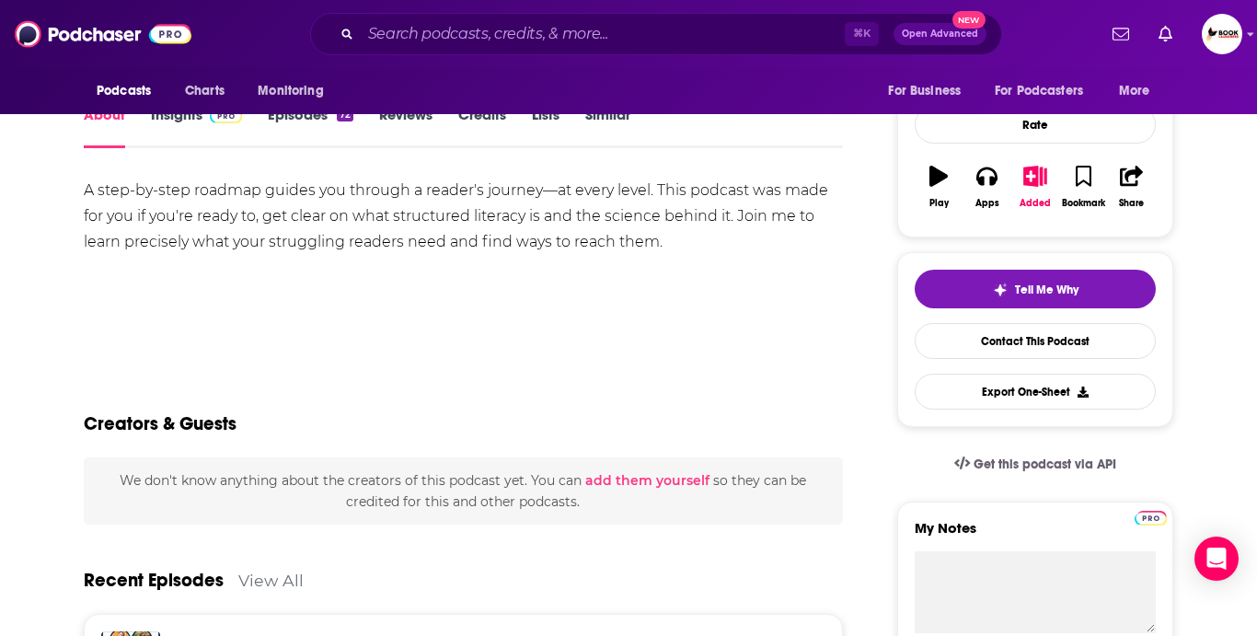
scroll to position [453, 0]
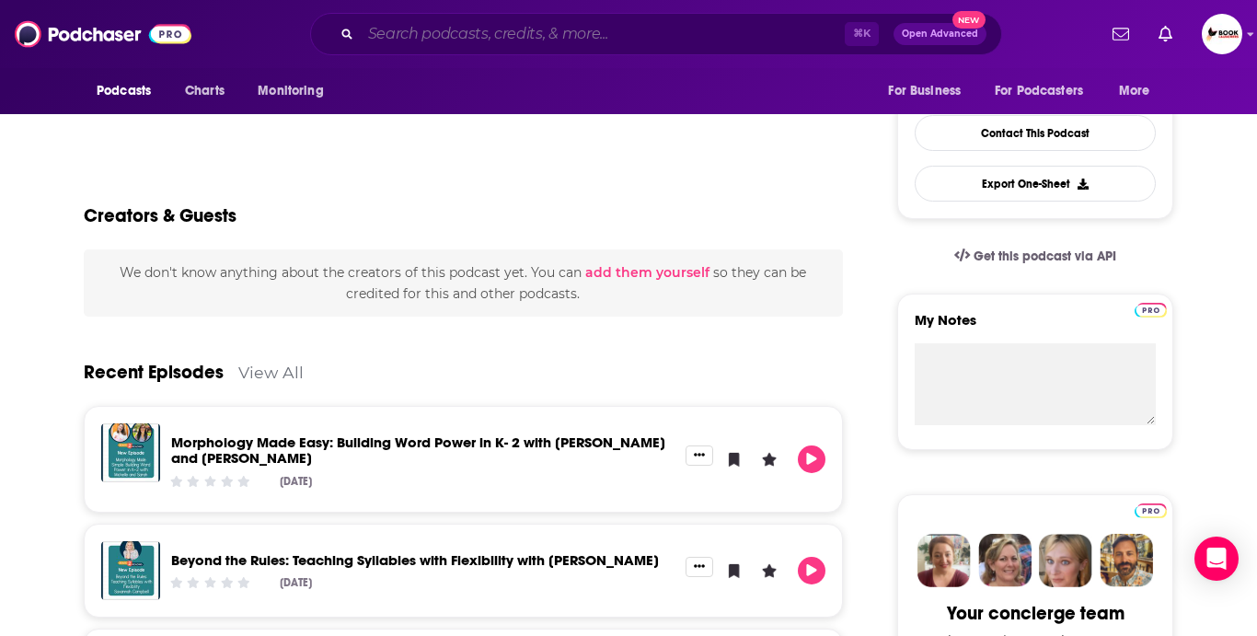
click at [412, 39] on input "Search podcasts, credits, & more..." at bounding box center [603, 33] width 484 height 29
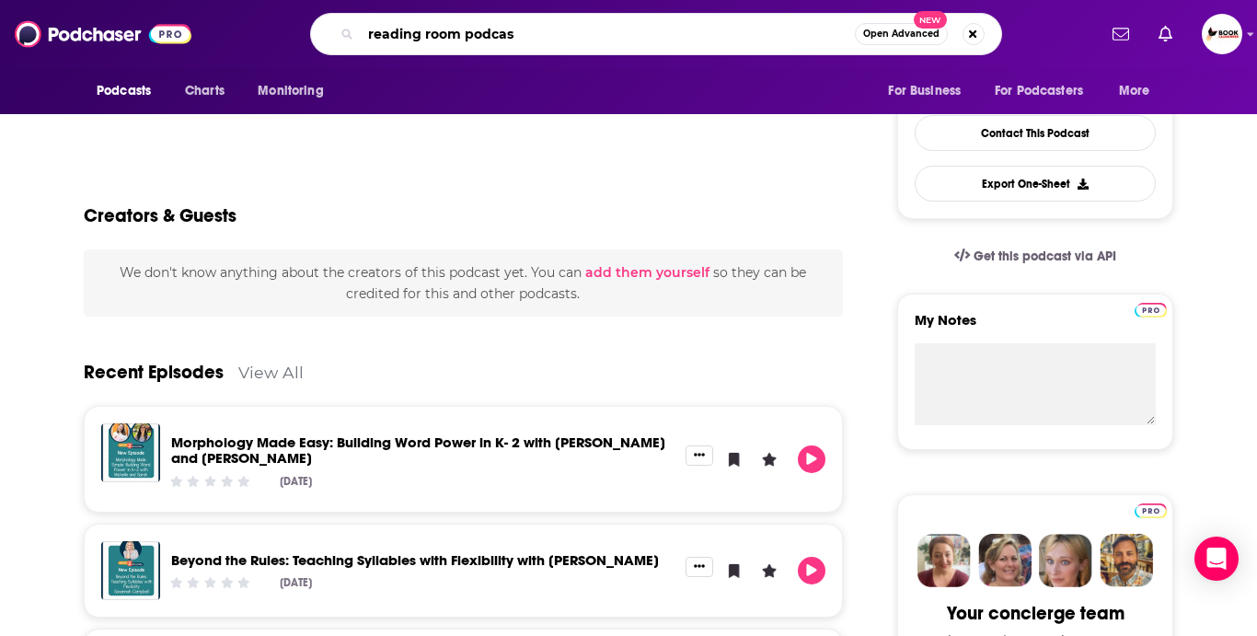
type input "reading room podcast"
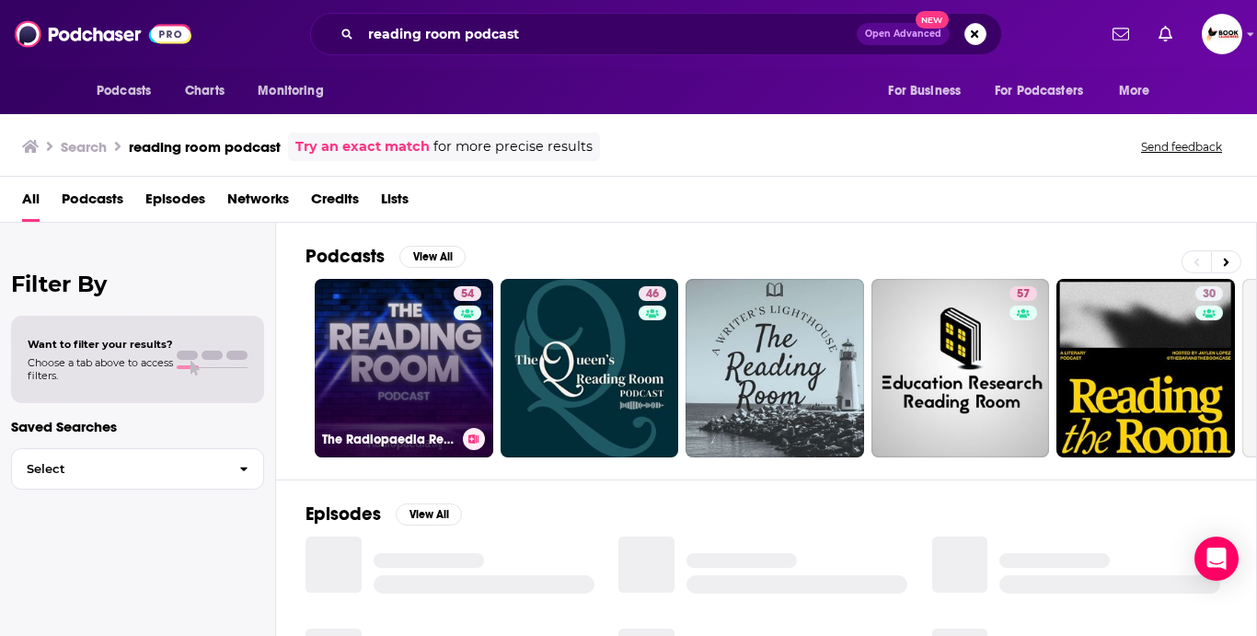
click at [404, 362] on link "54 The Radiopaedia Reading Room Podcast" at bounding box center [404, 368] width 178 height 178
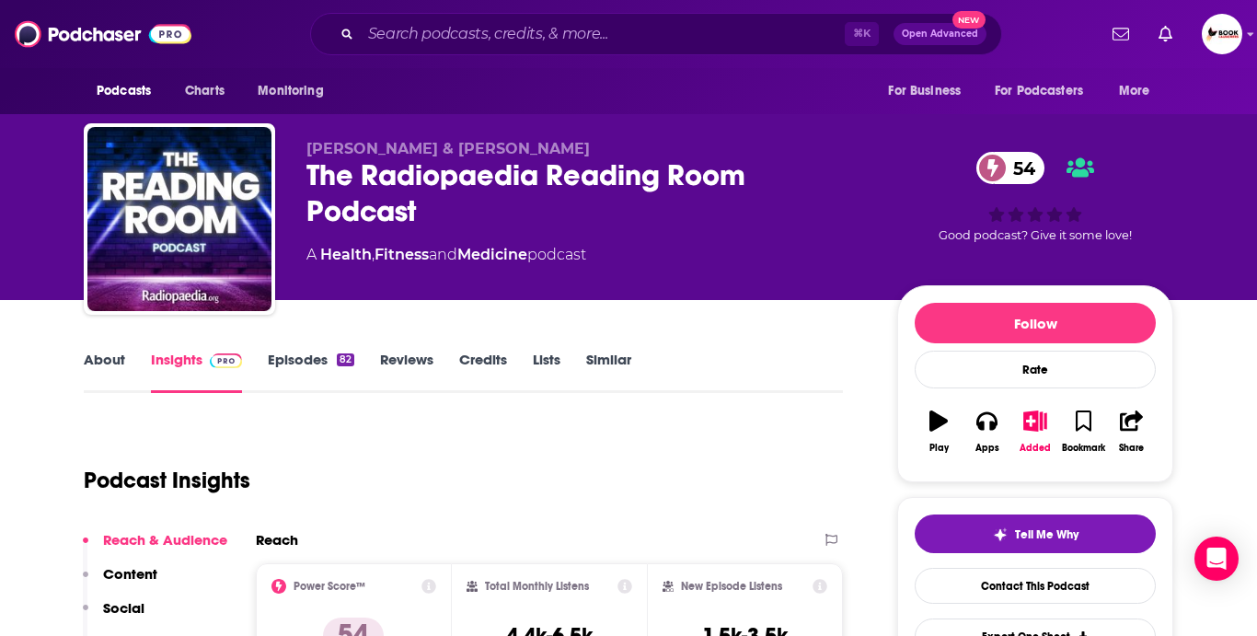
click at [101, 362] on link "About" at bounding box center [104, 371] width 41 height 42
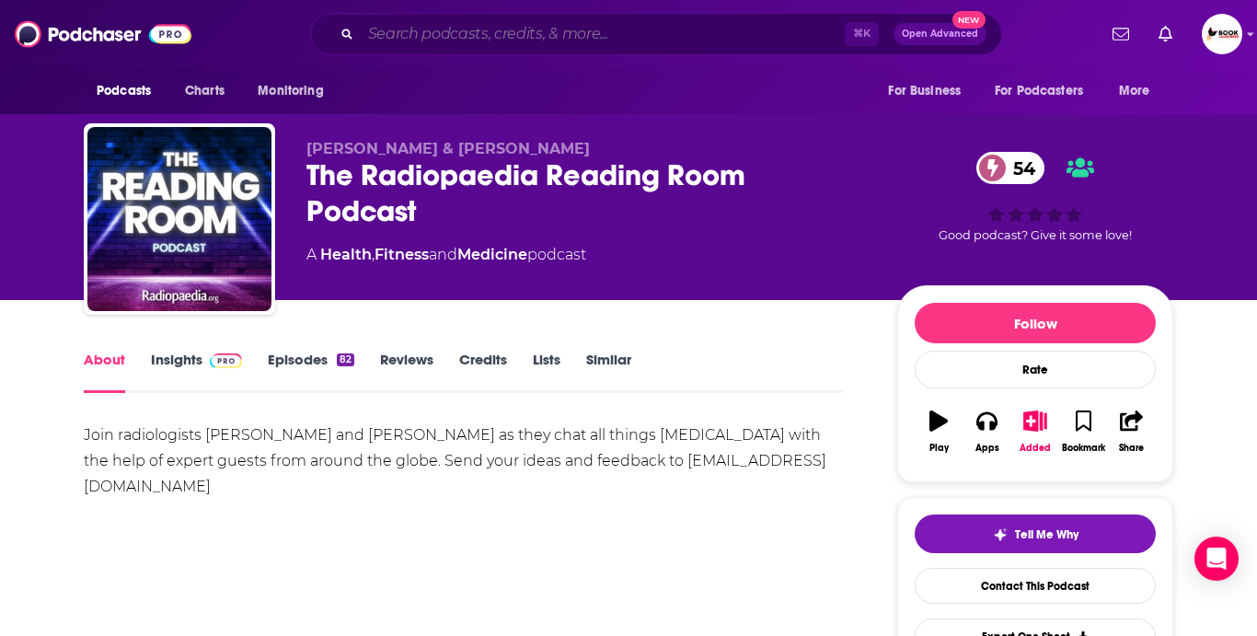
click at [408, 42] on input "Search podcasts, credits, & more..." at bounding box center [603, 33] width 484 height 29
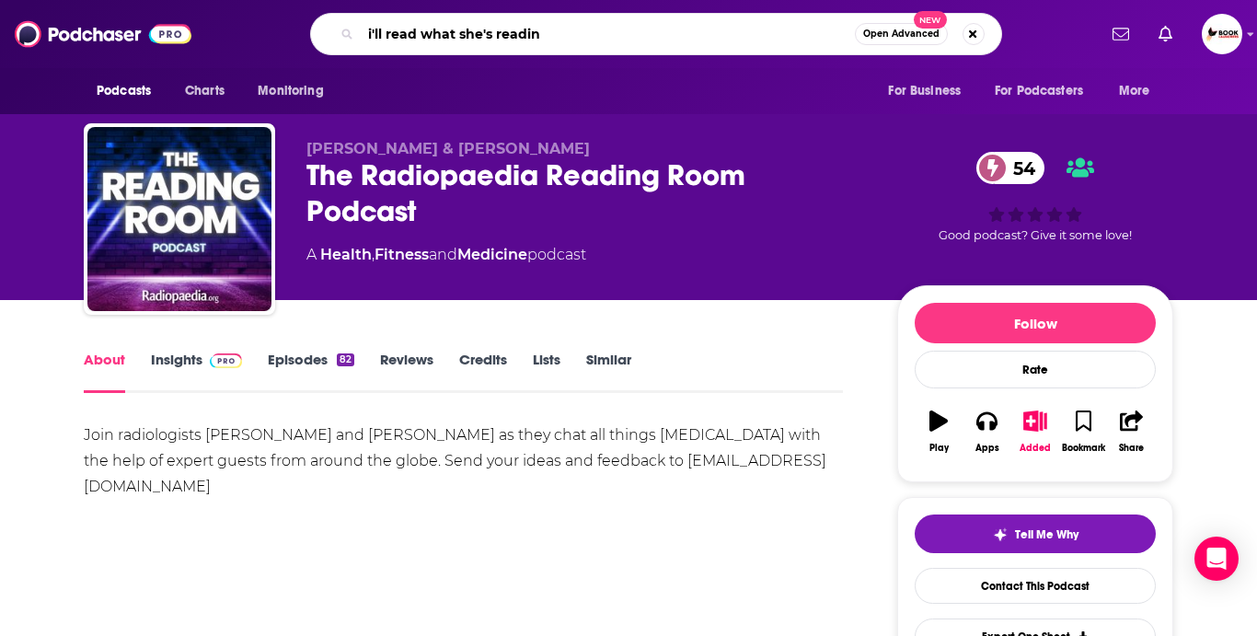
type input "i'll read what she's reading"
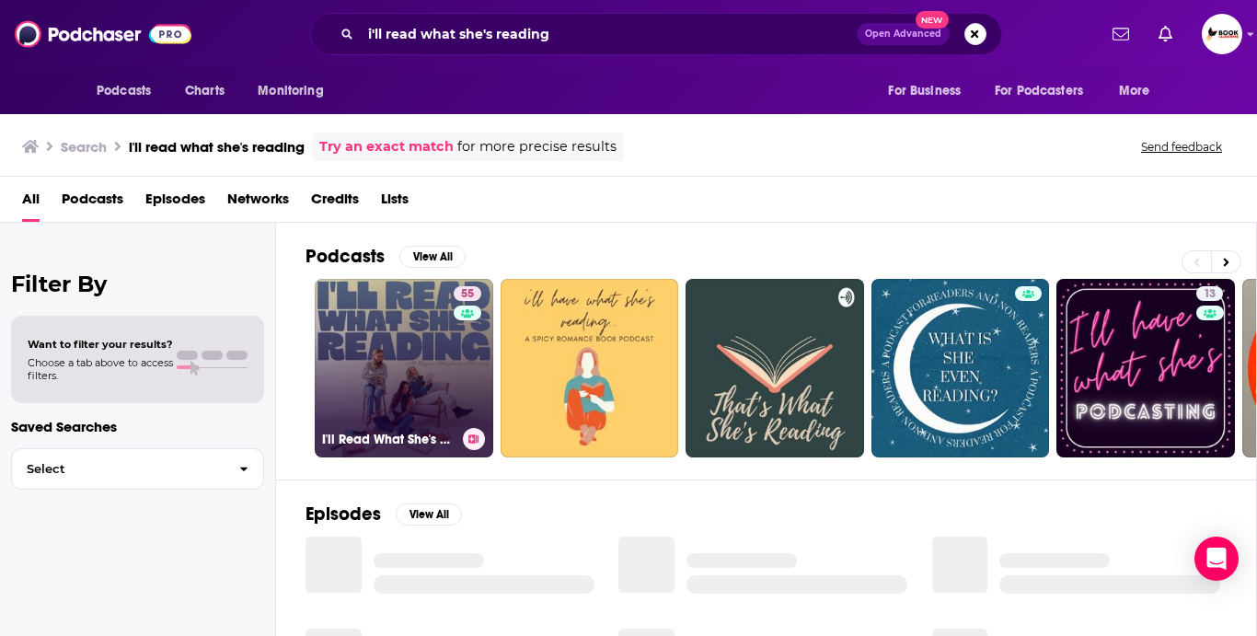
click at [396, 362] on link "55 I'll Read What She's Reading" at bounding box center [404, 368] width 178 height 178
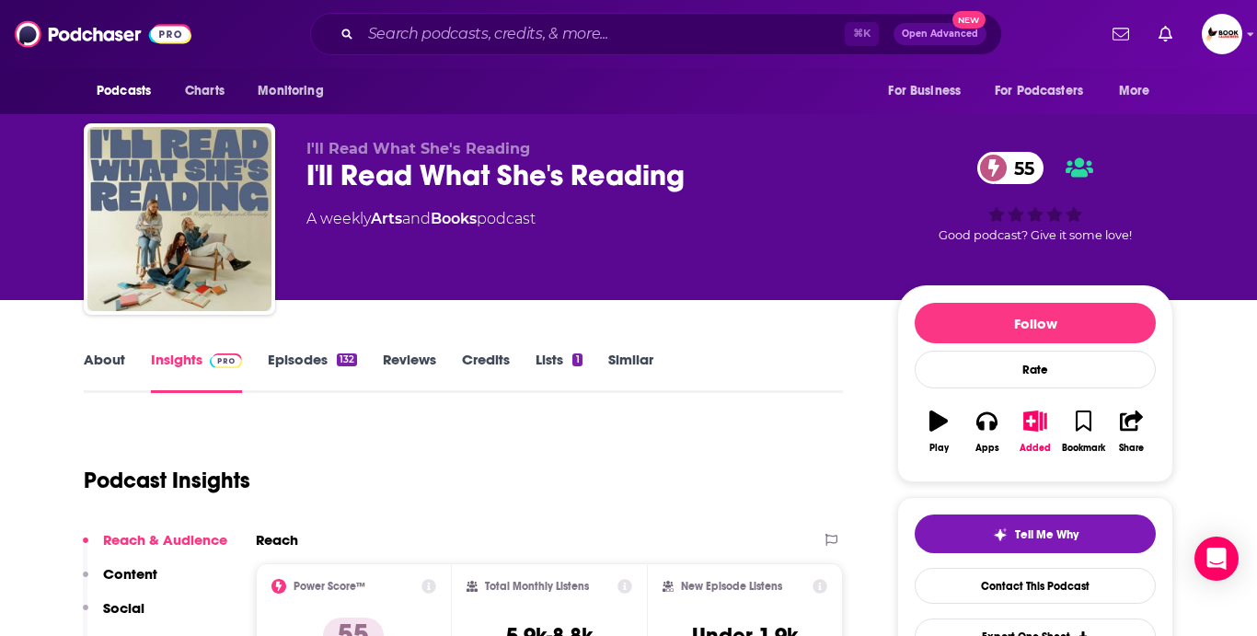
click at [114, 367] on link "About" at bounding box center [104, 371] width 41 height 42
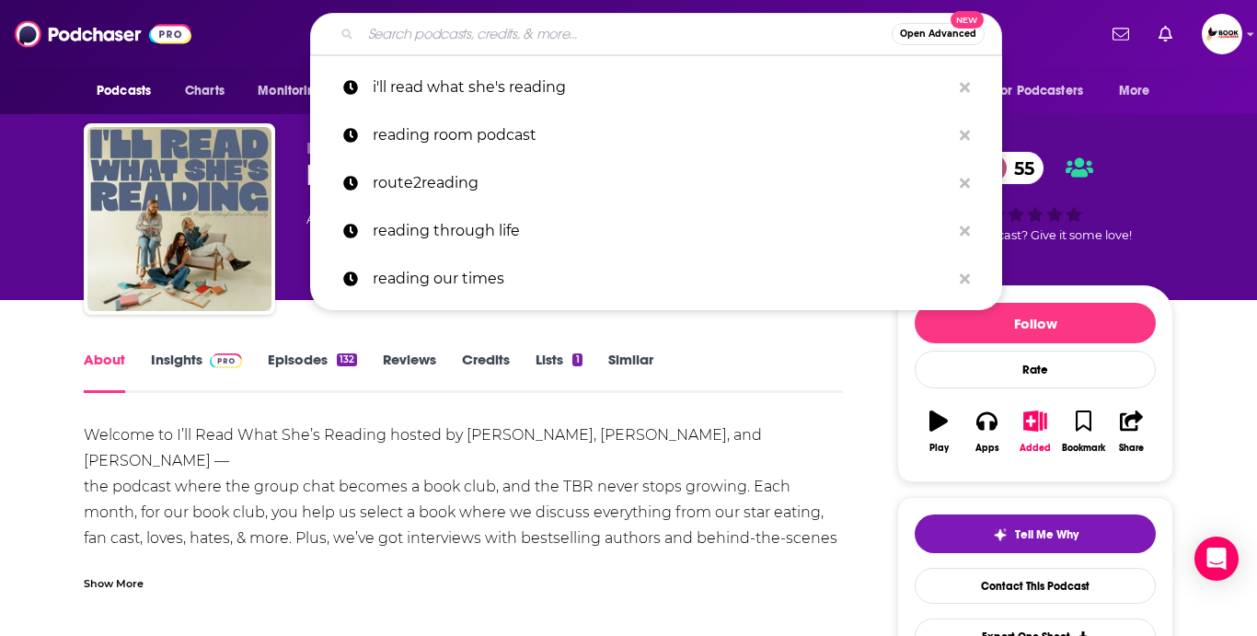
click at [454, 32] on input "Search podcasts, credits, & more..." at bounding box center [626, 33] width 531 height 29
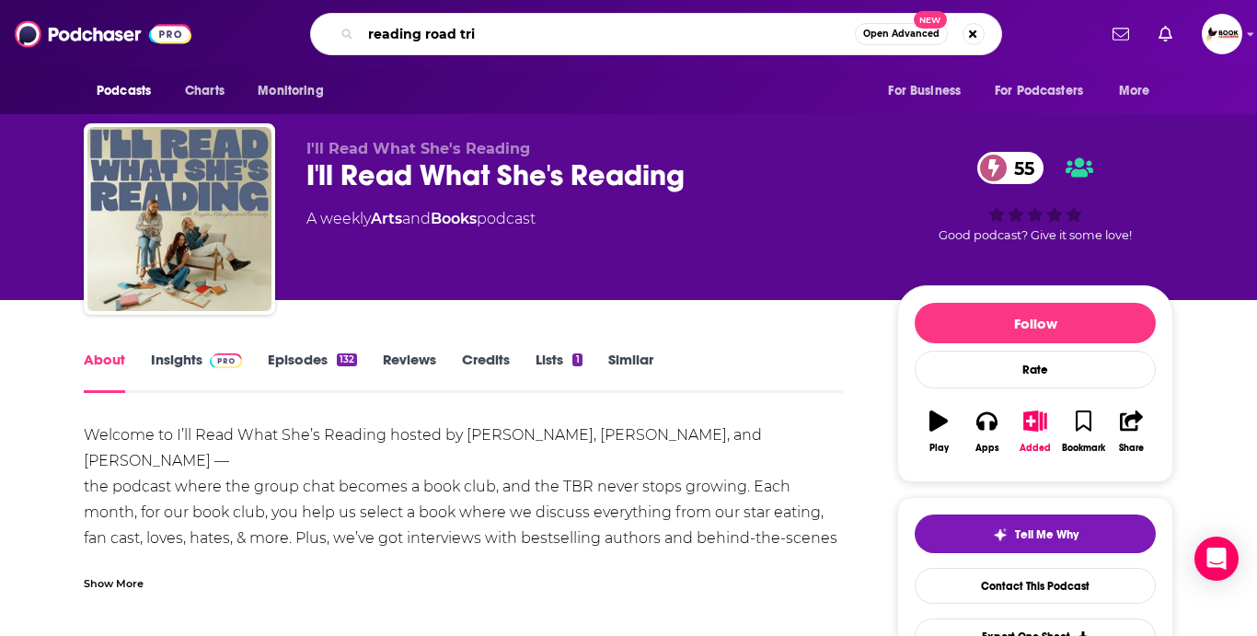
type input "reading road trip"
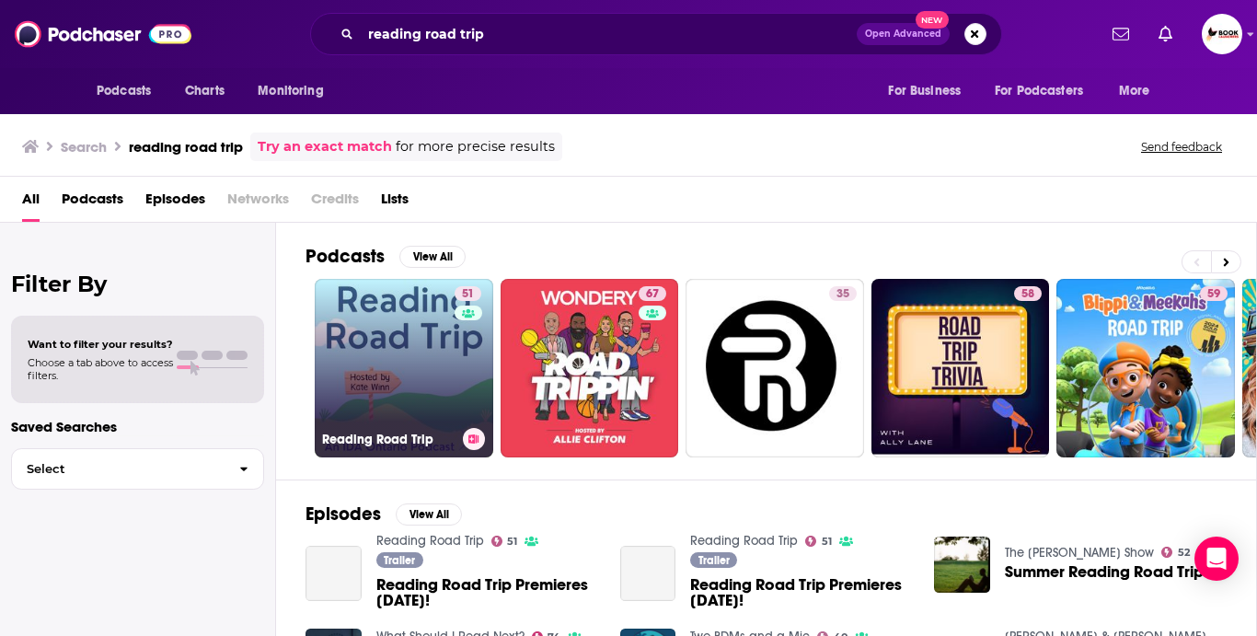
click at [330, 289] on link "51 Reading Road Trip" at bounding box center [404, 368] width 178 height 178
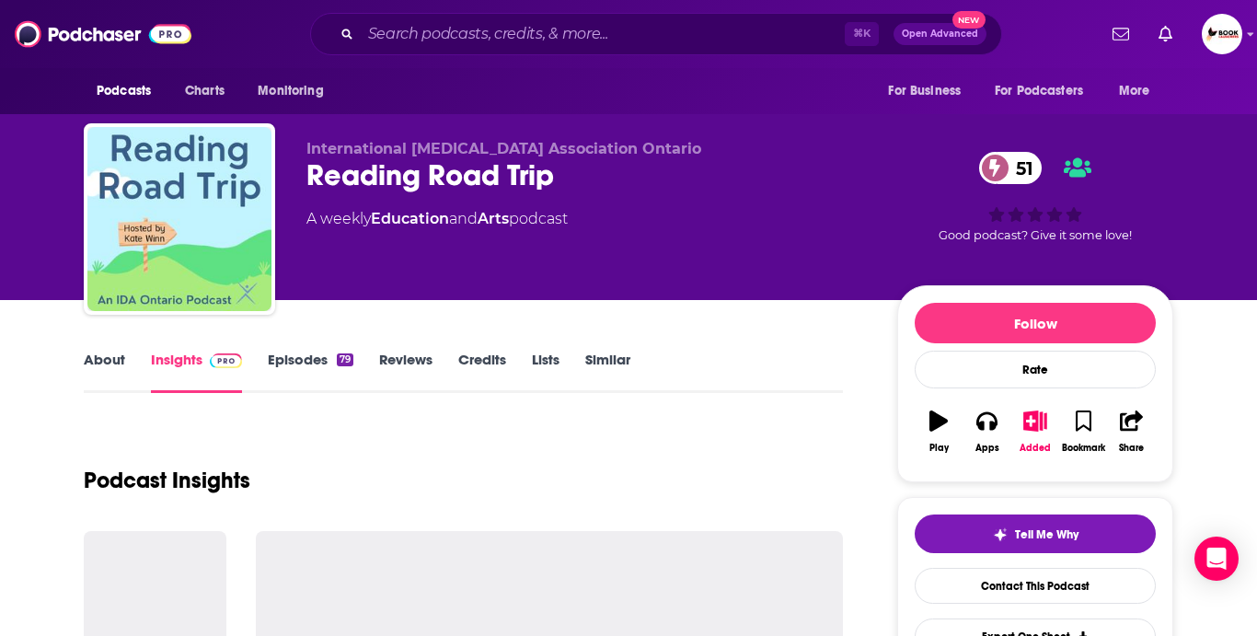
click at [89, 357] on link "About" at bounding box center [104, 371] width 41 height 42
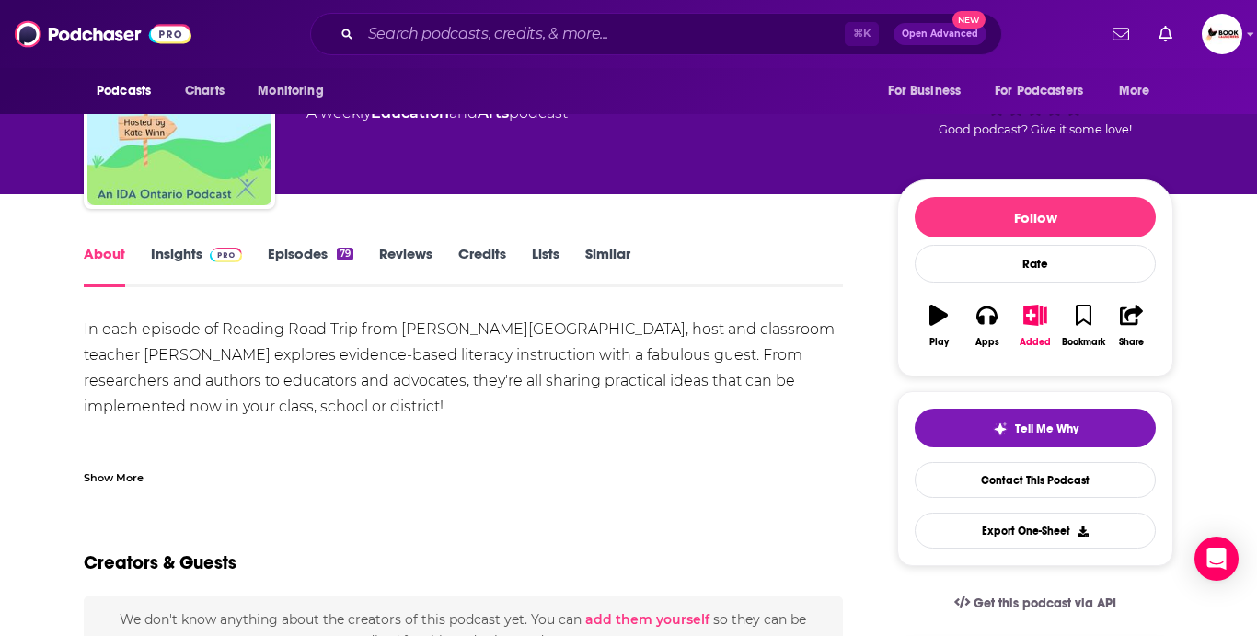
scroll to position [112, 0]
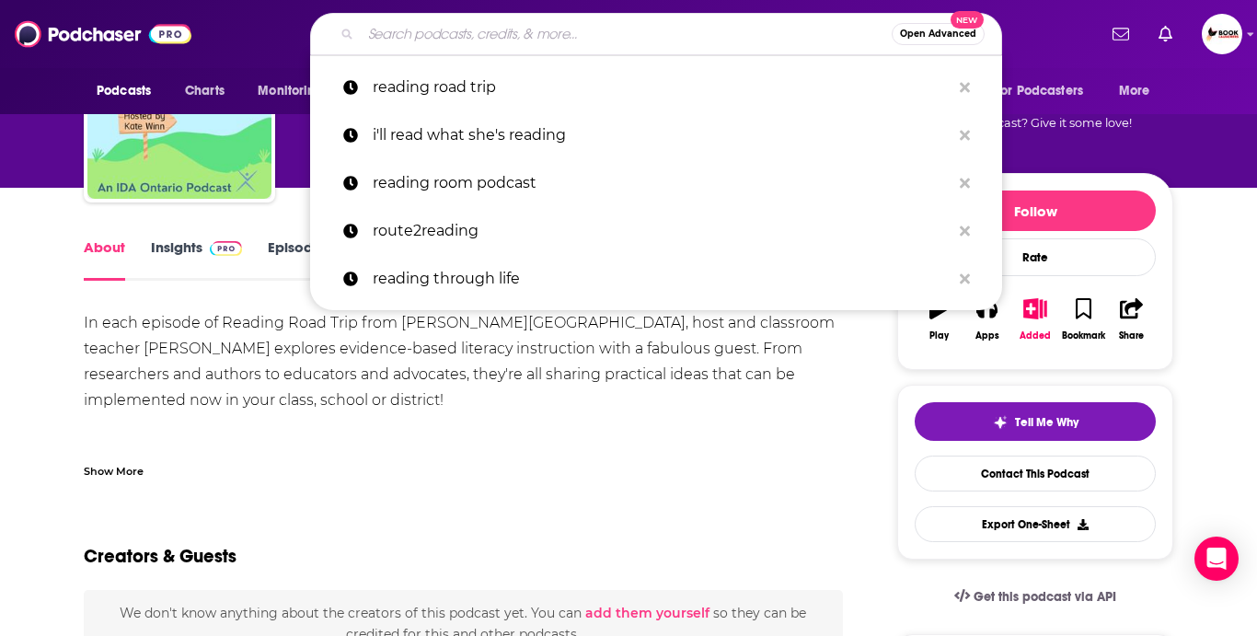
click at [450, 44] on input "Search podcasts, credits, & more..." at bounding box center [626, 33] width 531 height 29
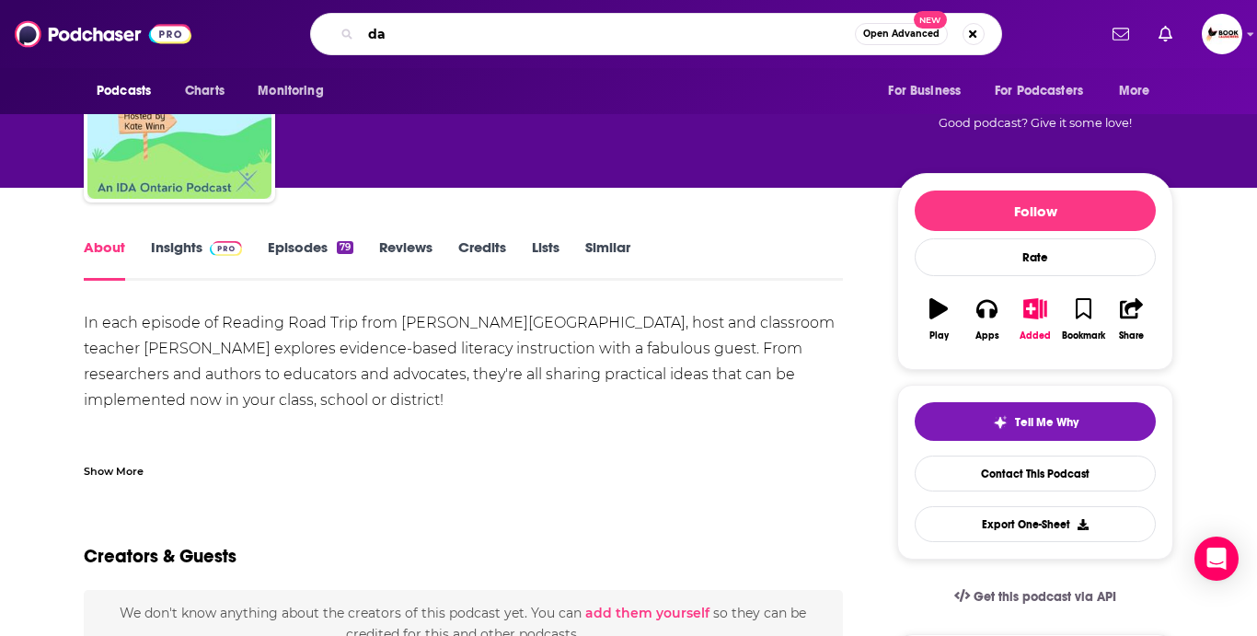
type input "d"
type input "gays reading"
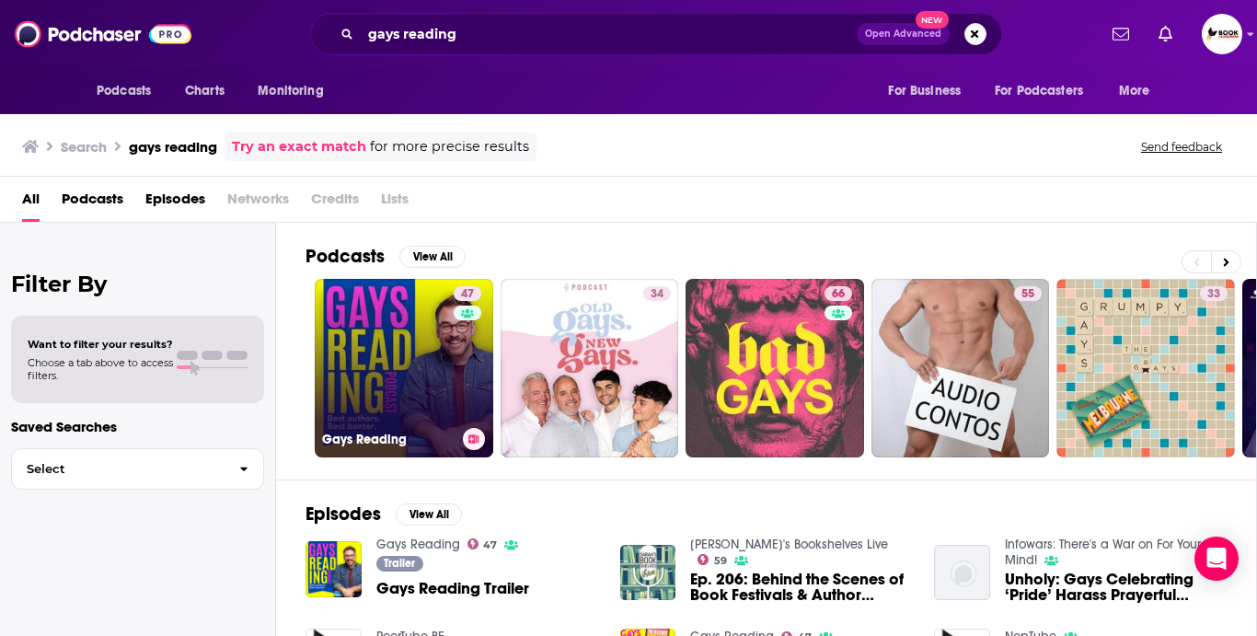
click at [433, 340] on link "47 Gays Reading" at bounding box center [404, 368] width 178 height 178
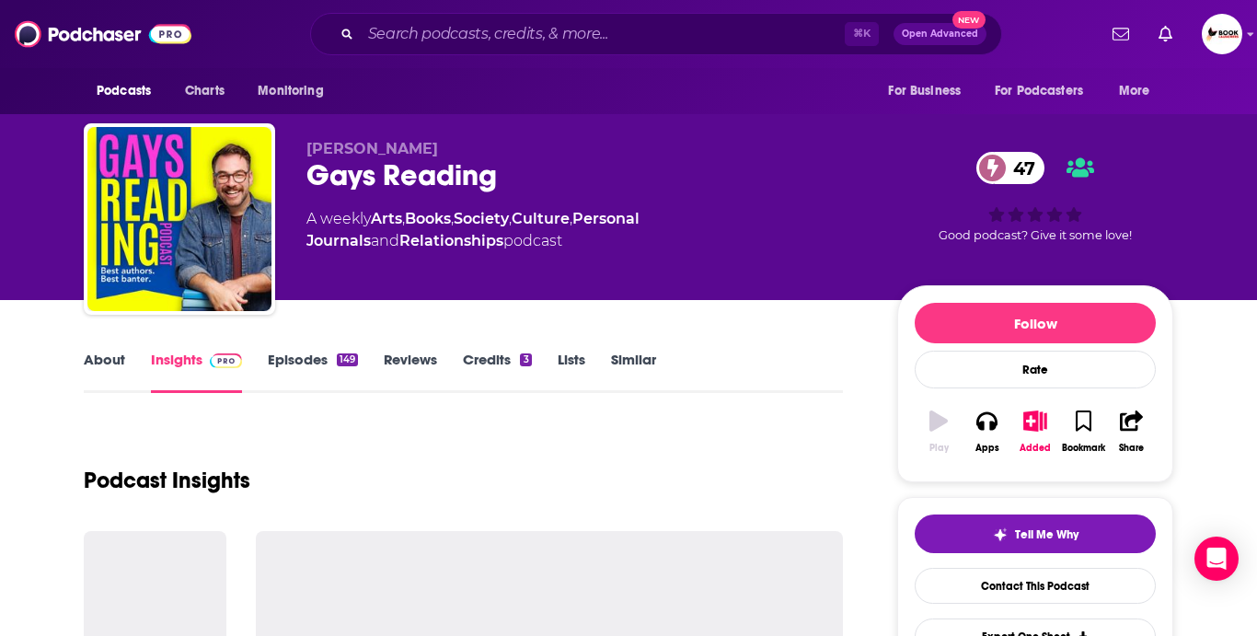
click at [109, 364] on link "About" at bounding box center [104, 371] width 41 height 42
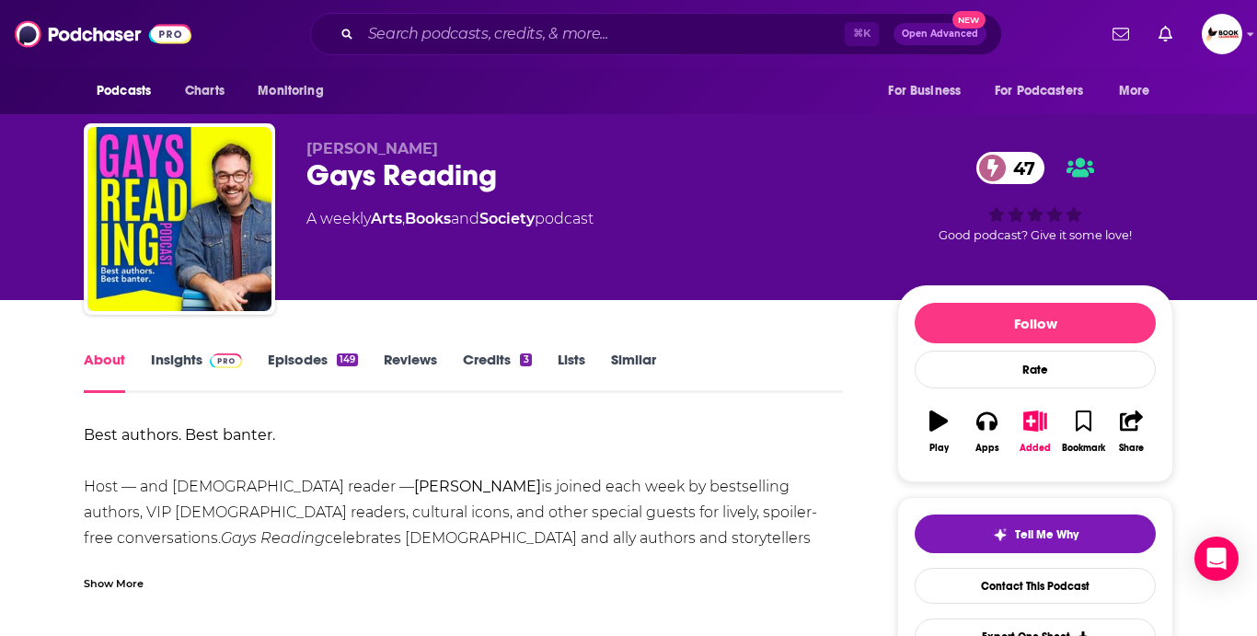
click at [121, 576] on div "Show More" at bounding box center [114, 581] width 60 height 17
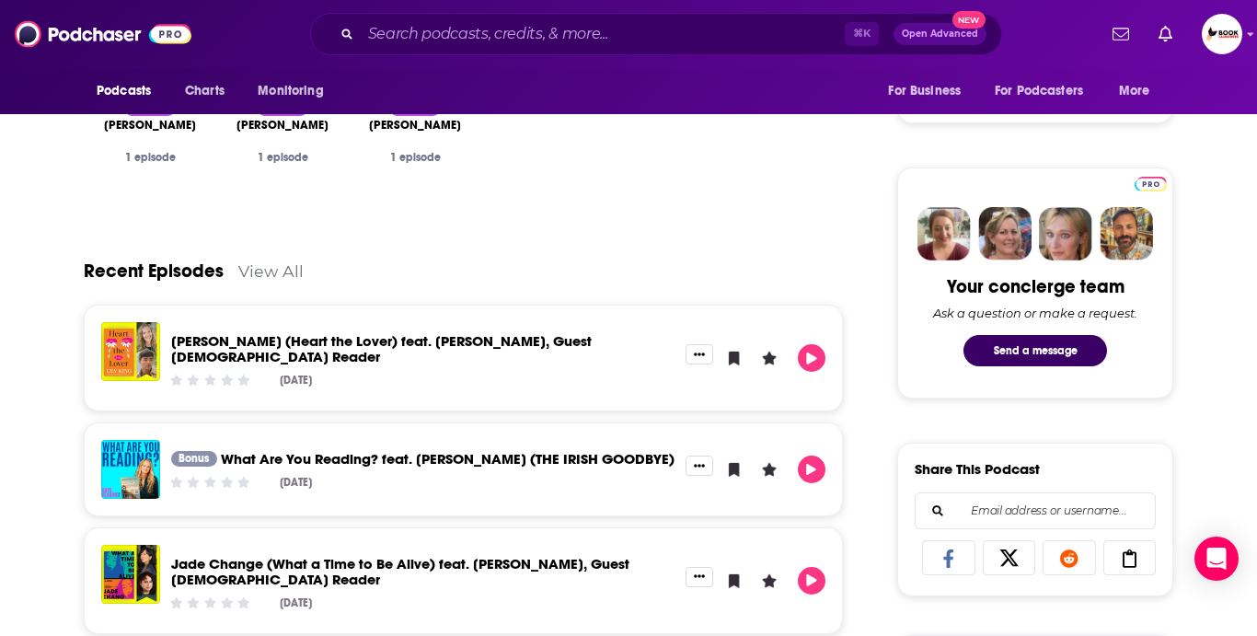
scroll to position [842, 0]
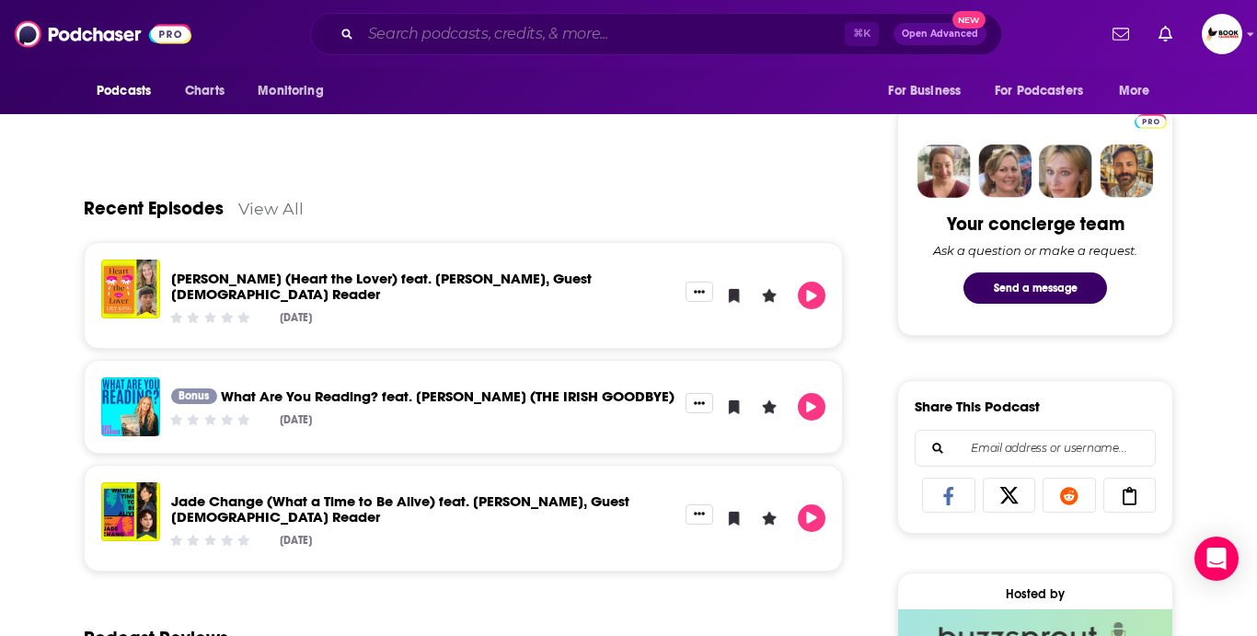
click at [403, 26] on input "Search podcasts, credits, & more..." at bounding box center [603, 33] width 484 height 29
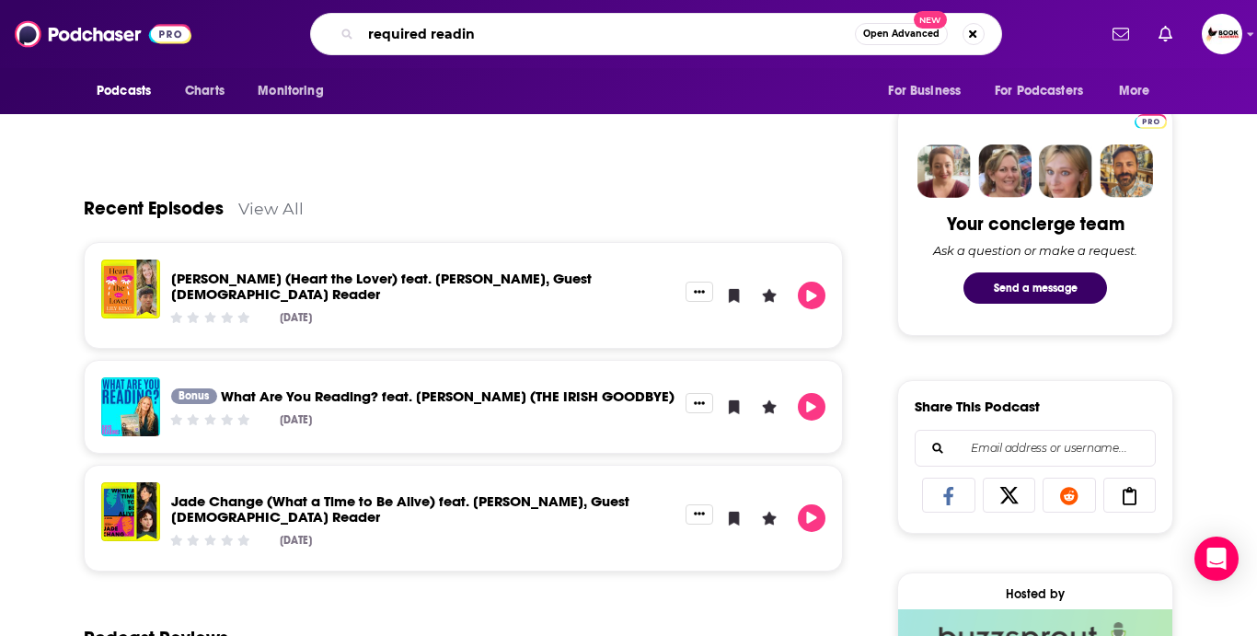
type input "required reading"
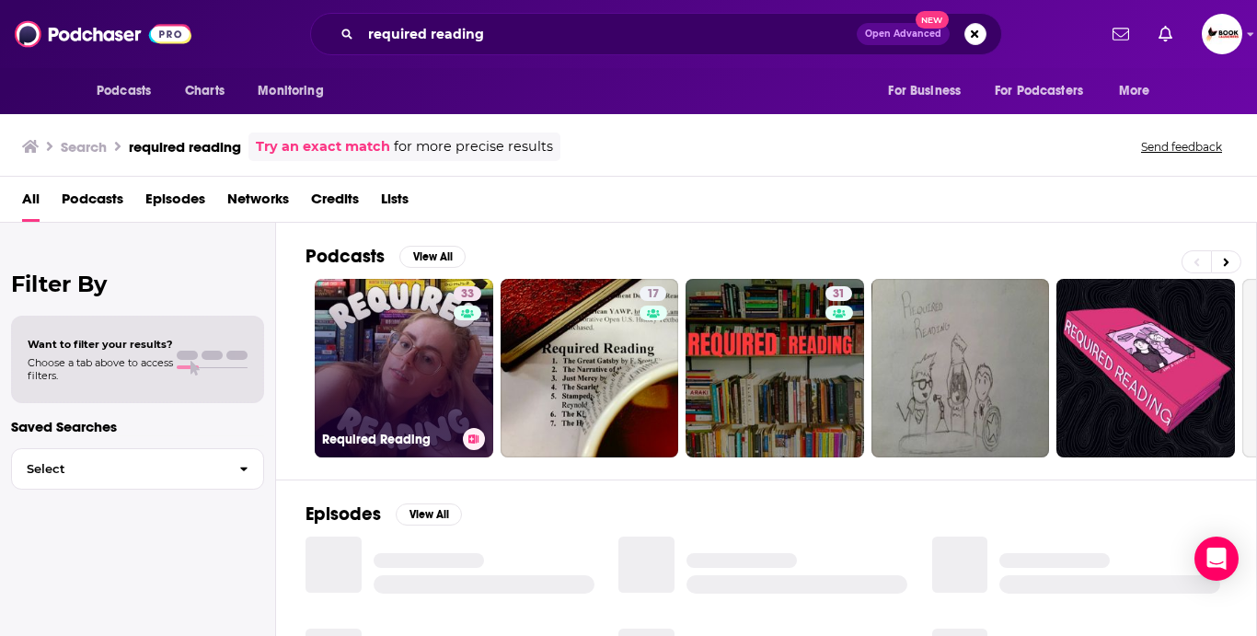
click at [409, 326] on link "33 Required Reading" at bounding box center [404, 368] width 178 height 178
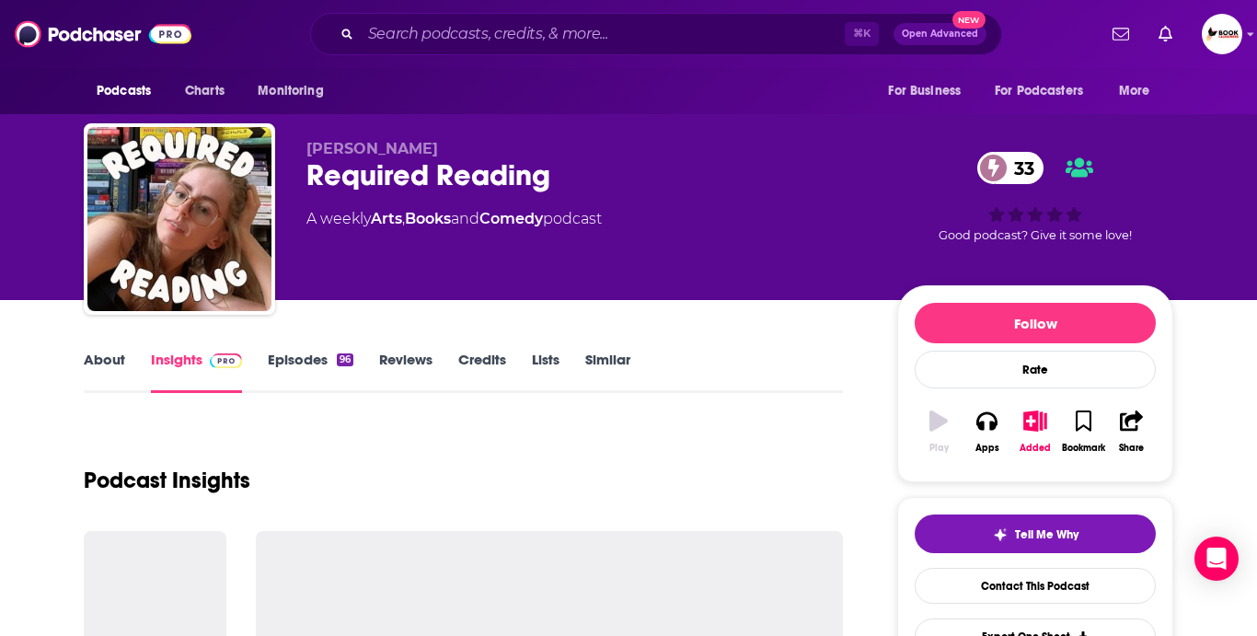
click at [104, 368] on link "About" at bounding box center [104, 371] width 41 height 42
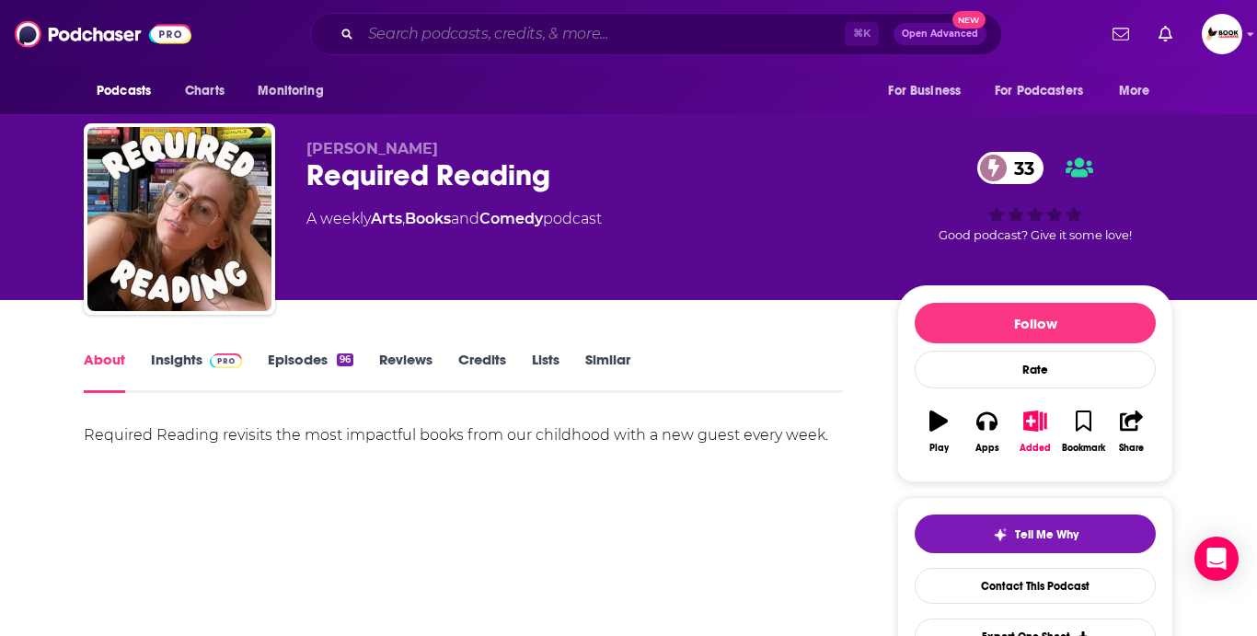
click at [408, 26] on input "Search podcasts, credits, & more..." at bounding box center [603, 33] width 484 height 29
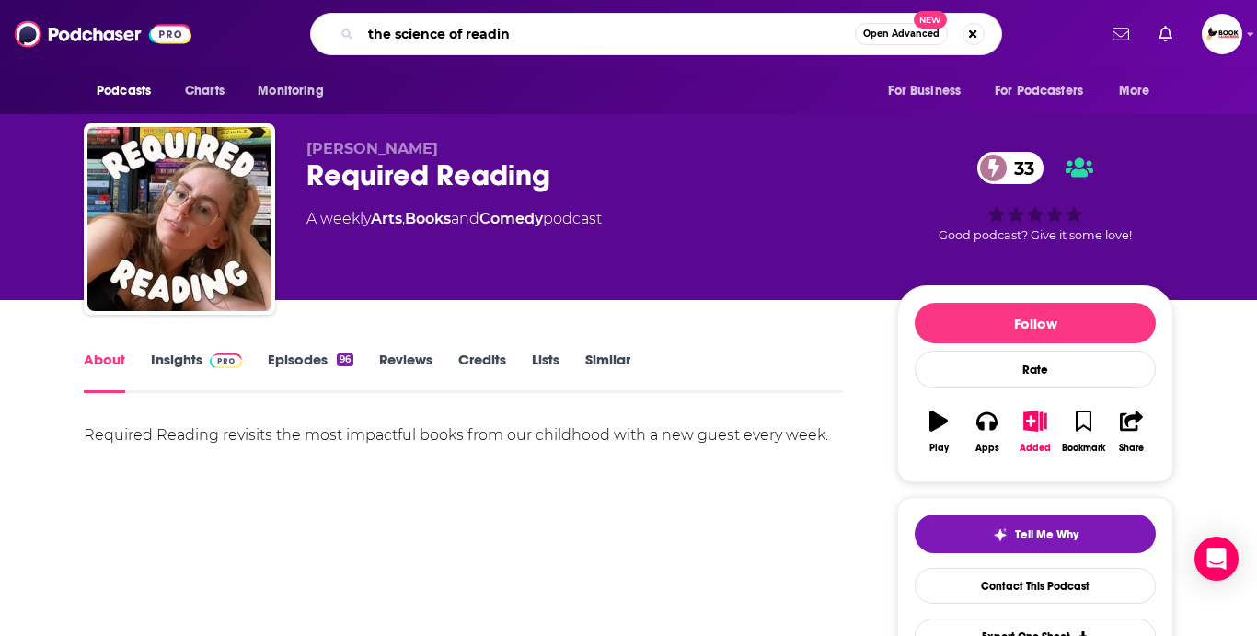
type input "the science of reading"
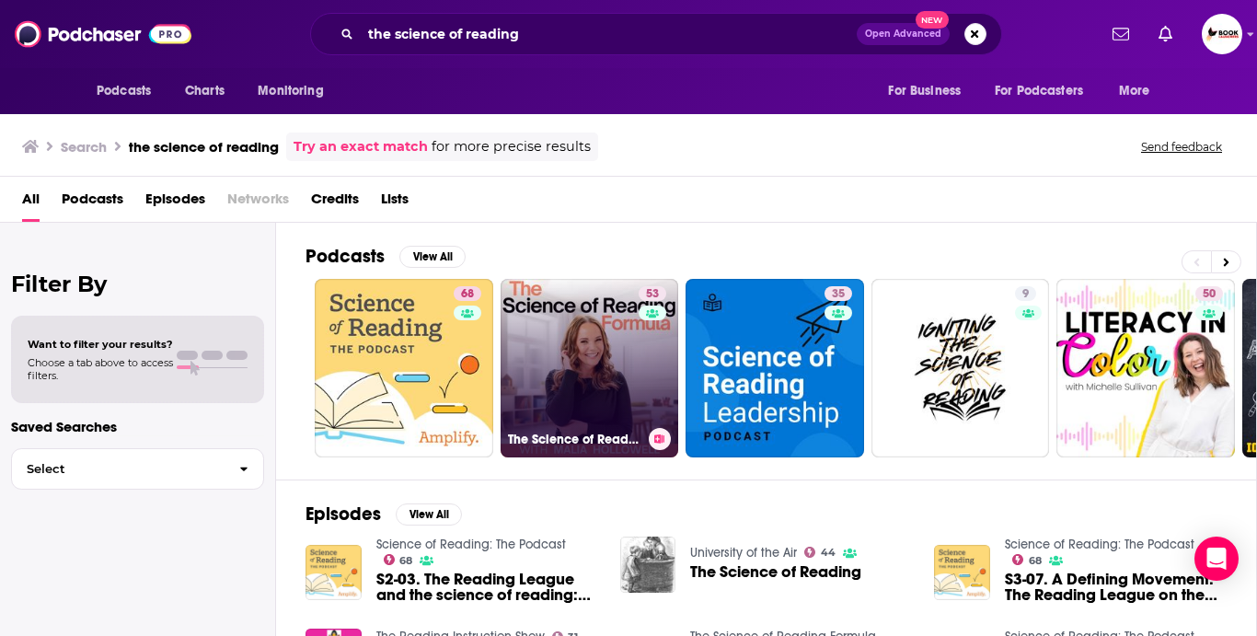
click at [568, 350] on link "53 The Science of Reading Formula" at bounding box center [589, 368] width 178 height 178
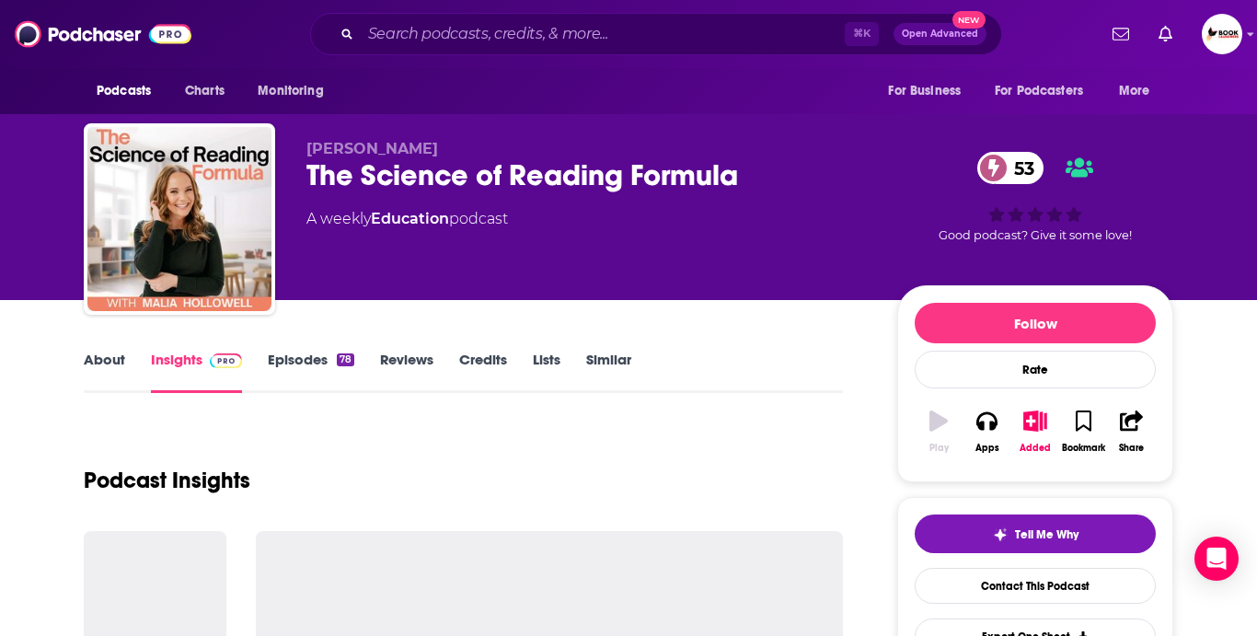
click at [101, 357] on link "About" at bounding box center [104, 371] width 41 height 42
